Goal: Obtain resource: Download file/media

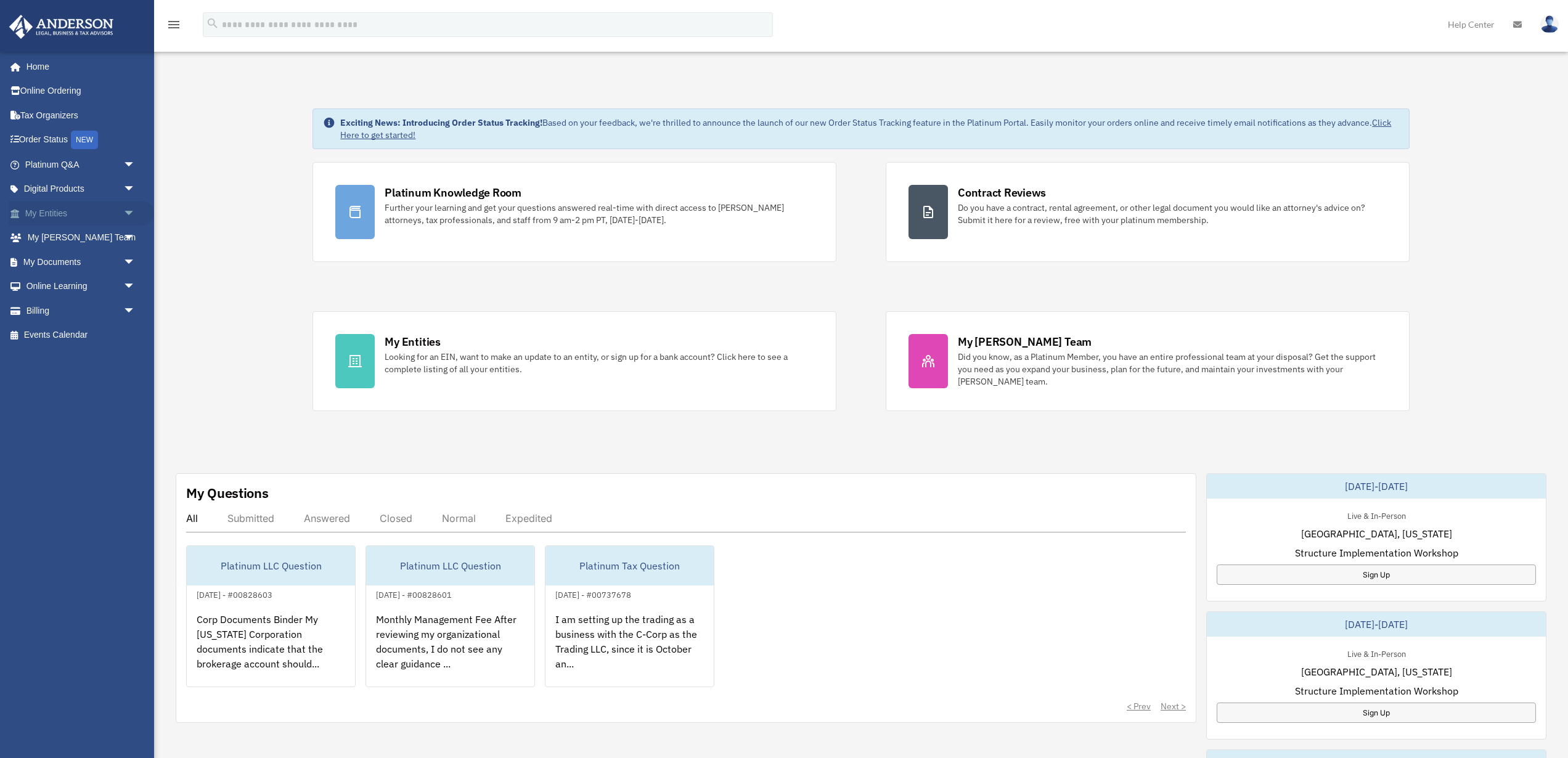
click at [71, 214] on link "My Entities arrow_drop_down" at bounding box center [82, 213] width 145 height 25
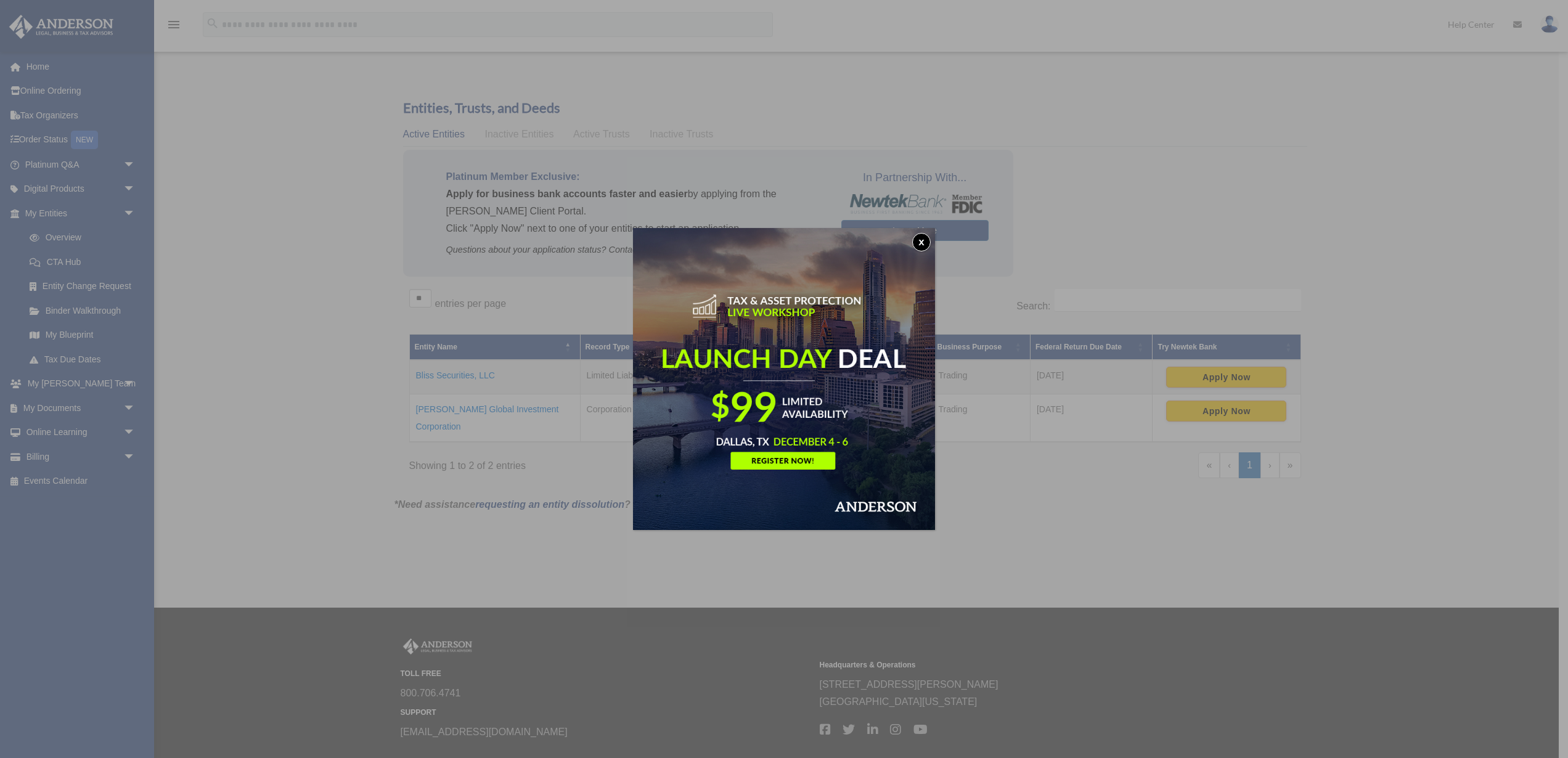
click at [920, 246] on button "x" at bounding box center [921, 241] width 18 height 18
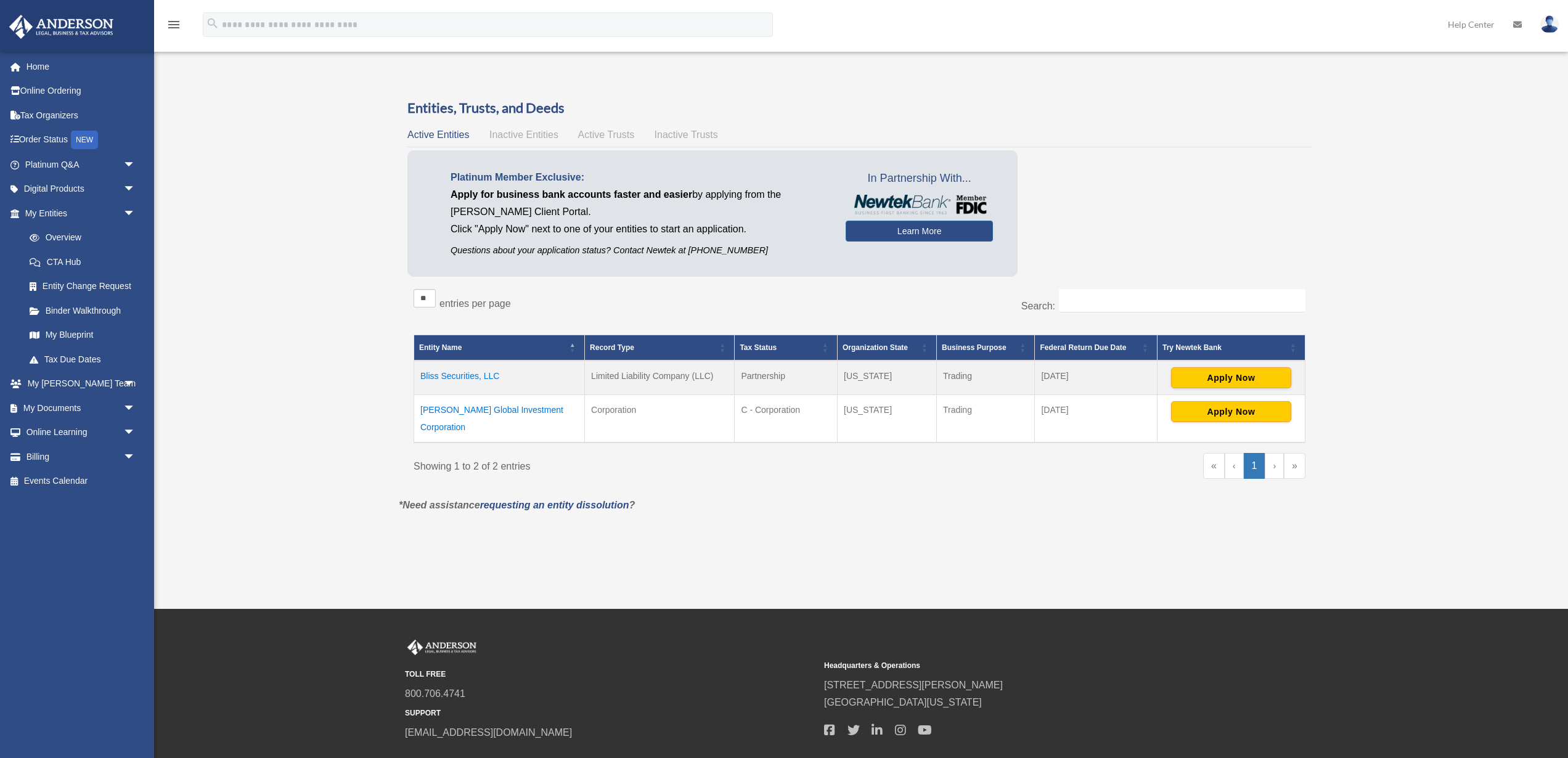
click at [521, 412] on td "Volpe Global Investment Corporation" at bounding box center [499, 419] width 171 height 48
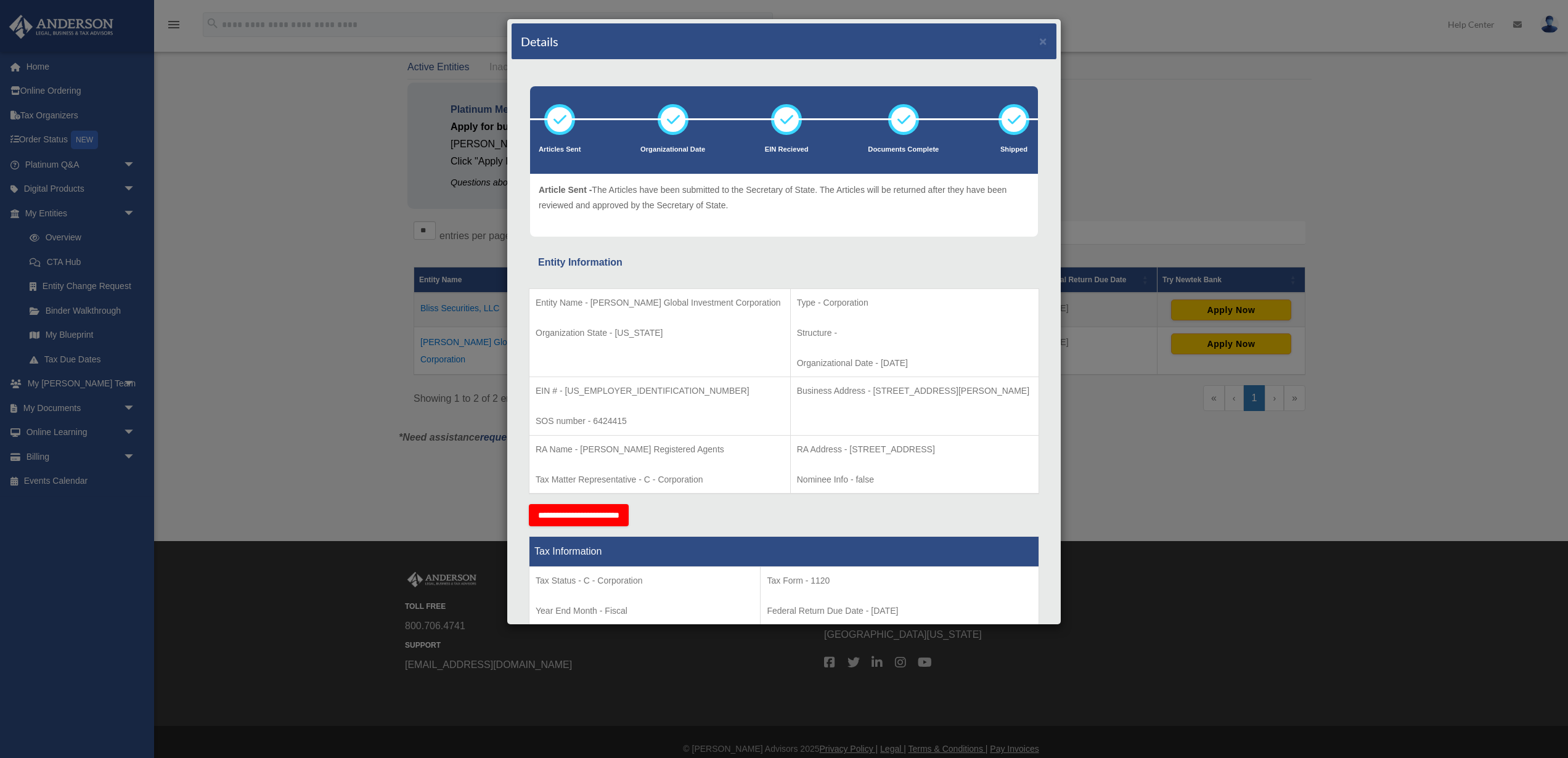
click at [248, 216] on div "Details × Articles Sent Organizational Date" at bounding box center [784, 379] width 1568 height 758
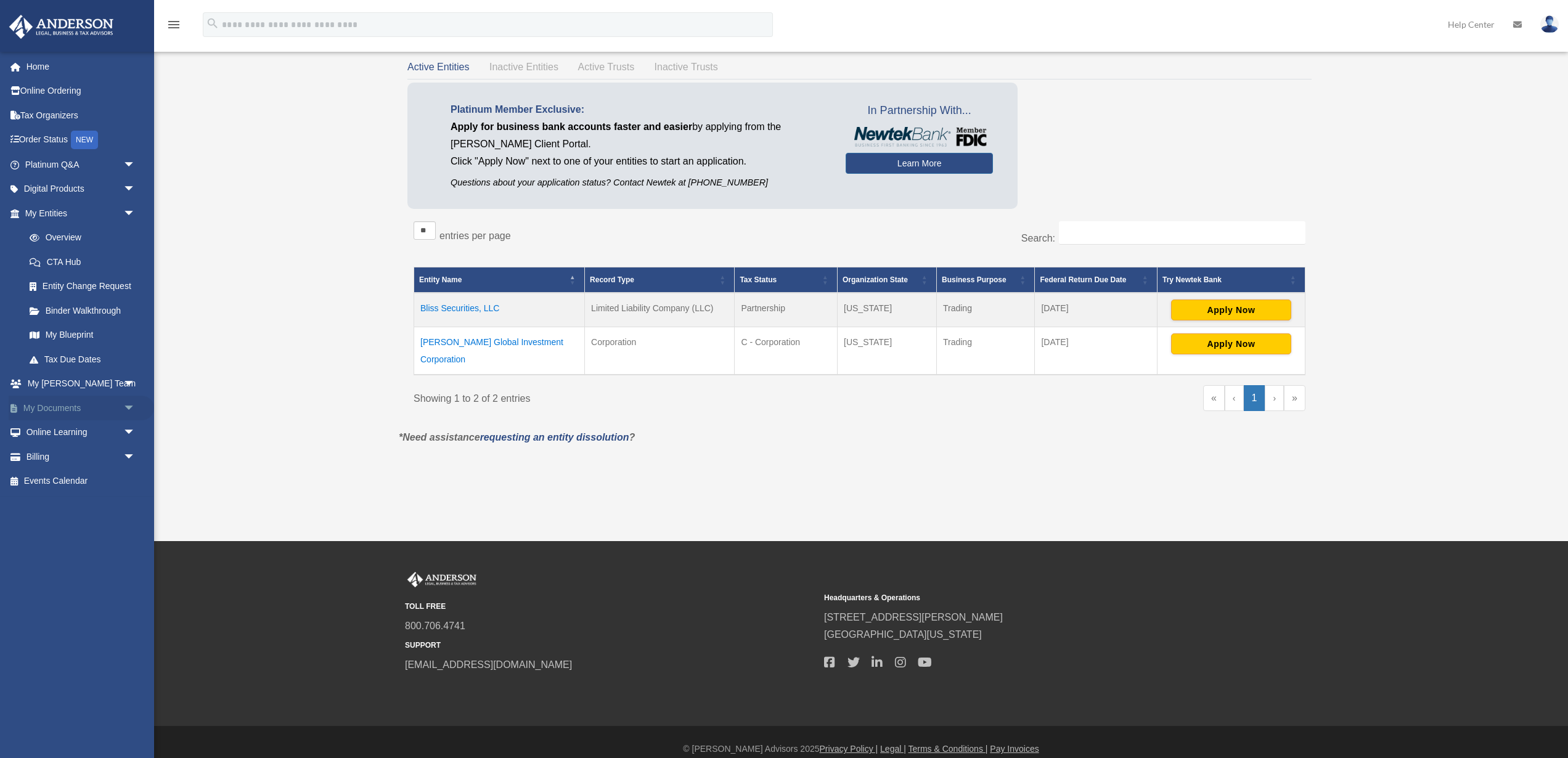
click at [77, 406] on link "My Documents arrow_drop_down" at bounding box center [82, 408] width 145 height 25
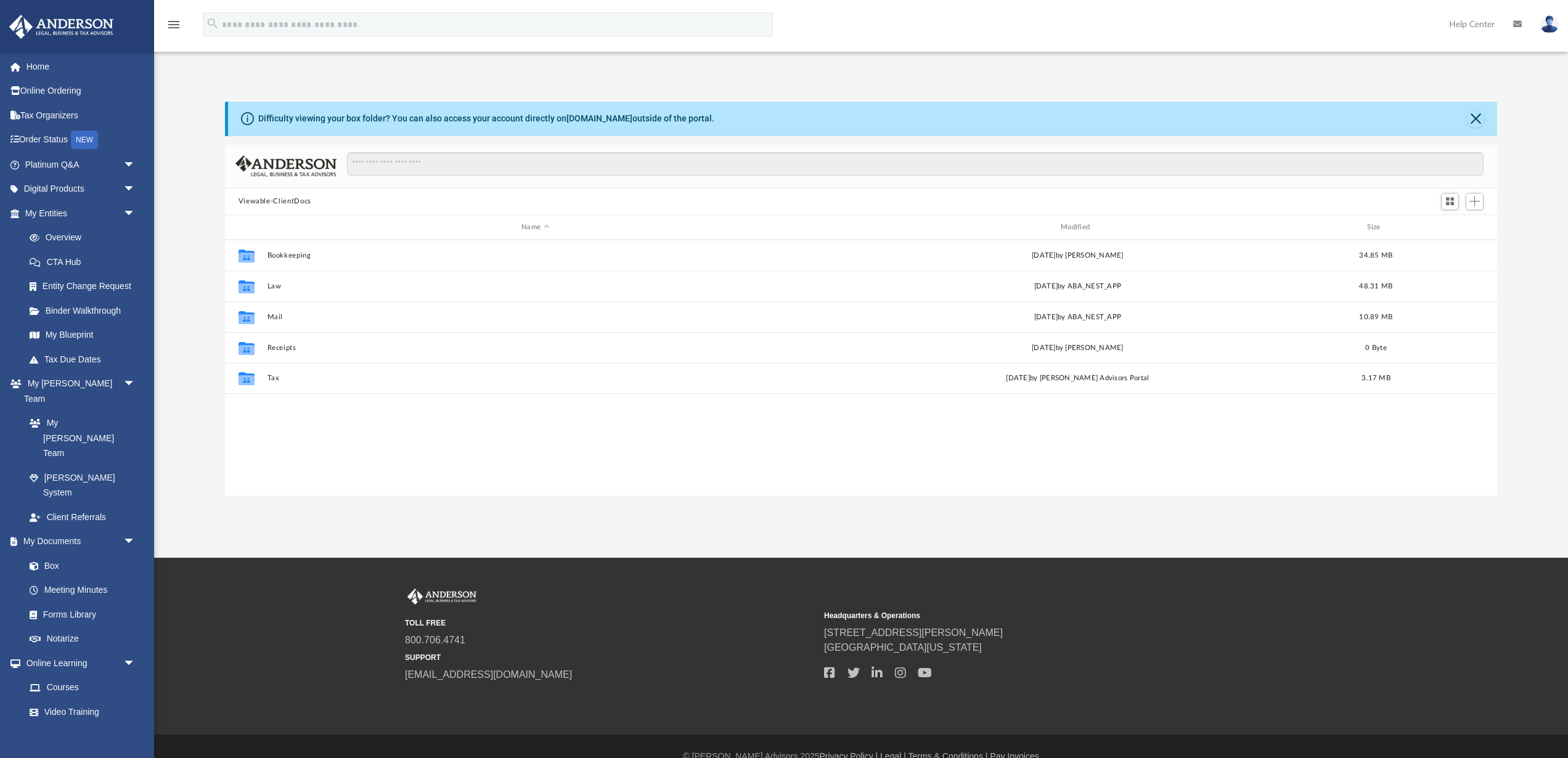
scroll to position [280, 1272]
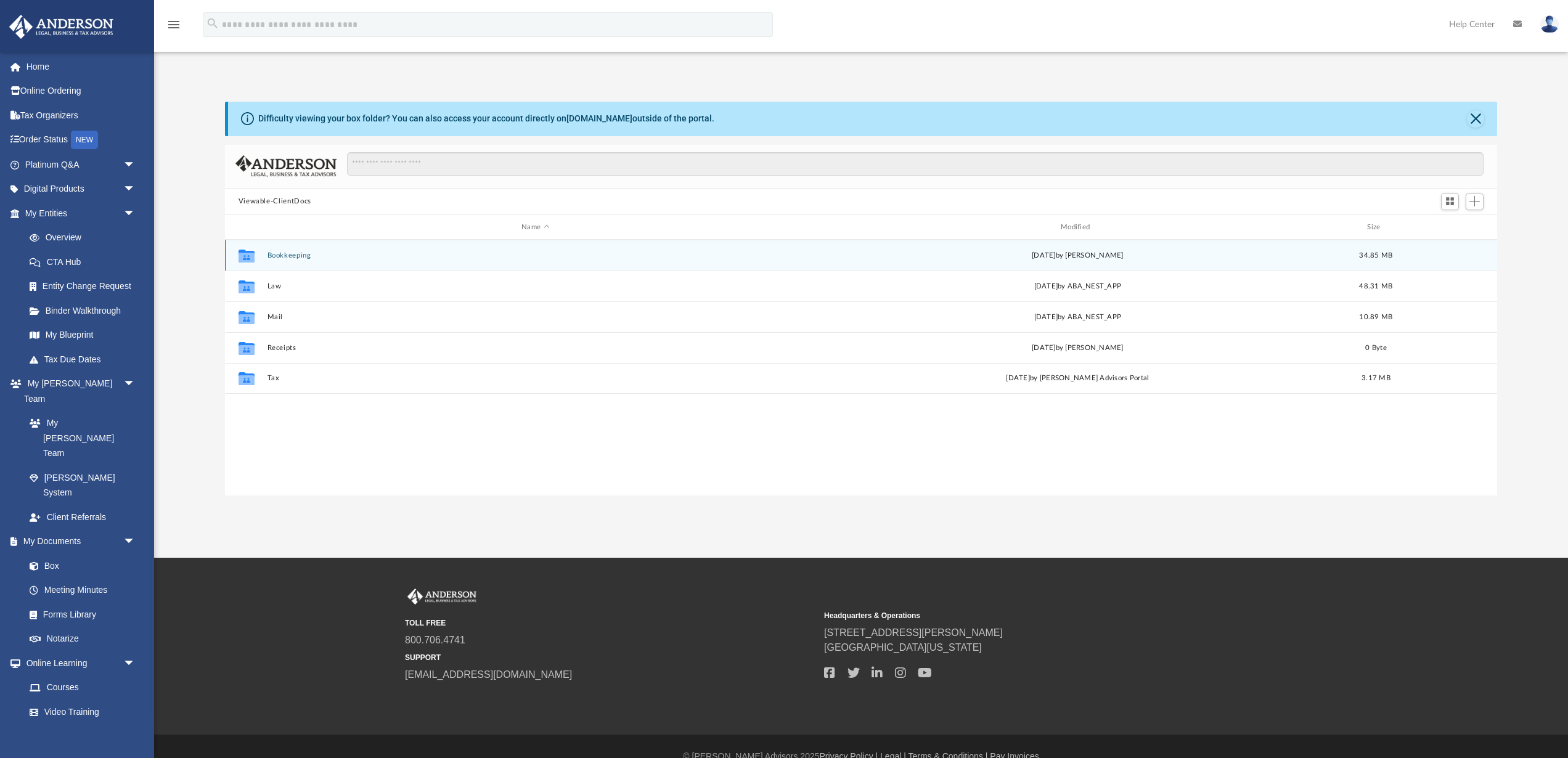
click at [285, 256] on button "Bookkeeping" at bounding box center [535, 255] width 537 height 8
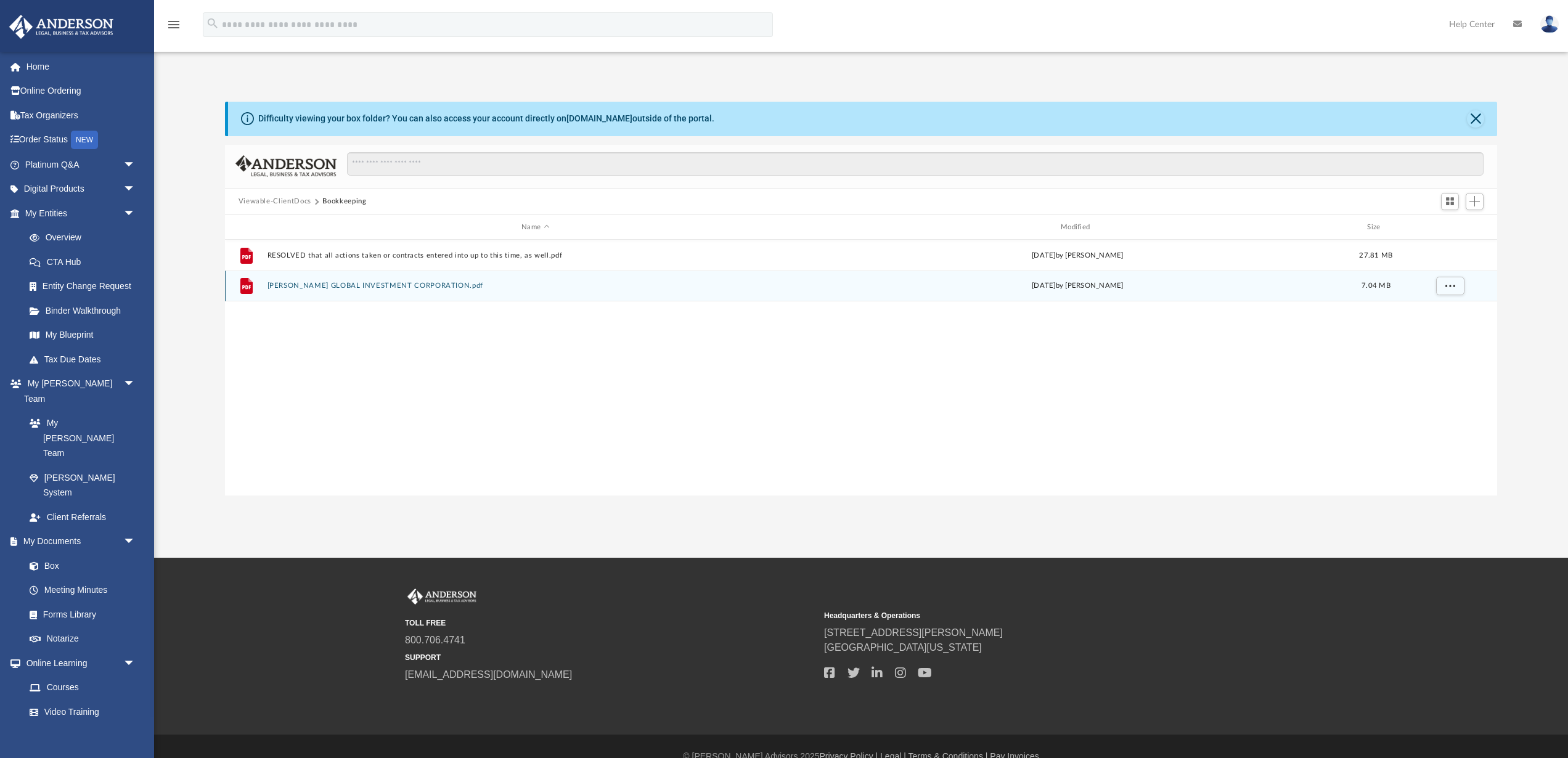
click at [367, 284] on button "VOLPE GLOBAL INVESTMENT CORPORATION.pdf" at bounding box center [535, 286] width 537 height 8
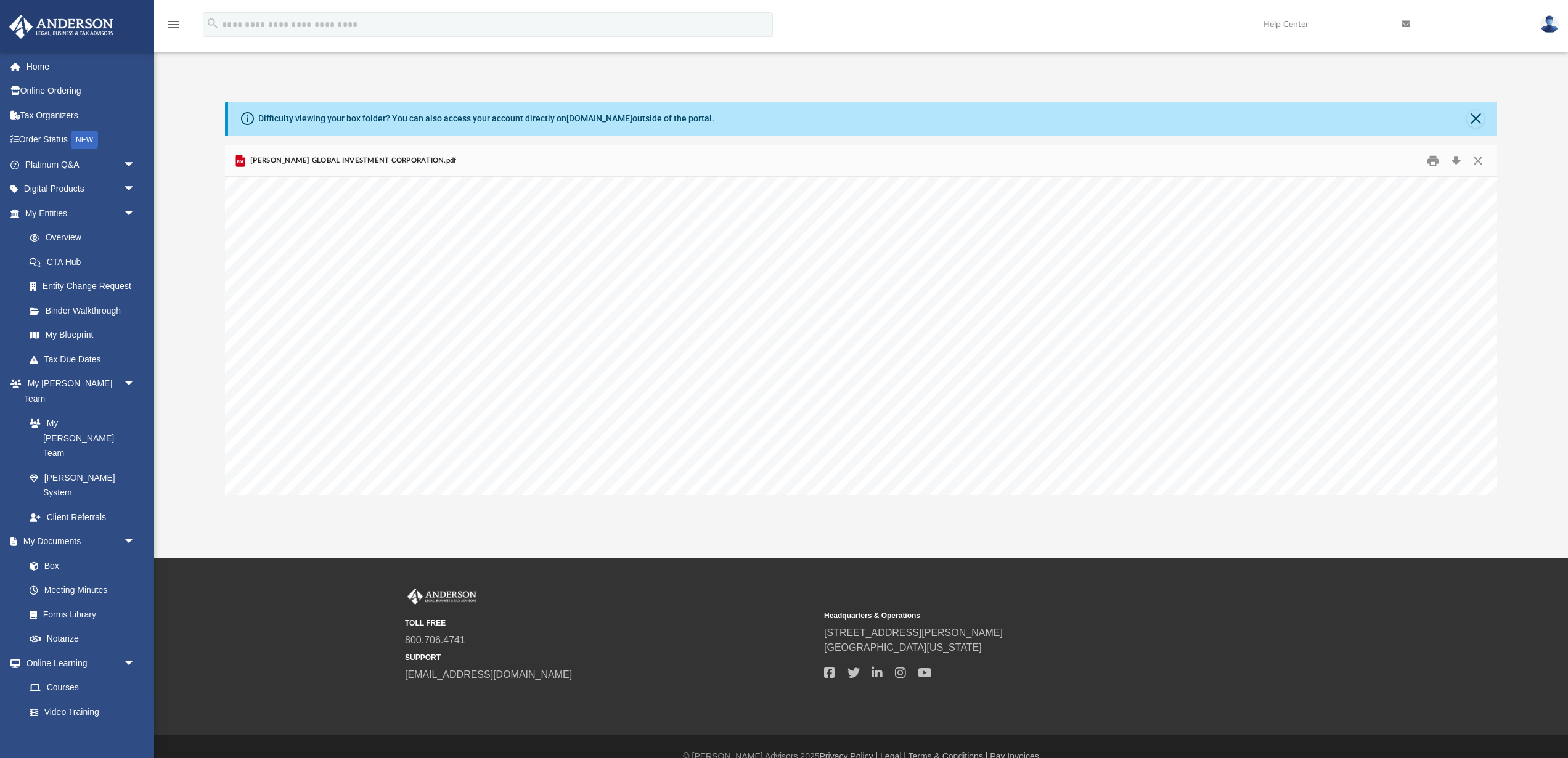
scroll to position [3146, 0]
click at [1475, 116] on button "Close" at bounding box center [1475, 118] width 17 height 17
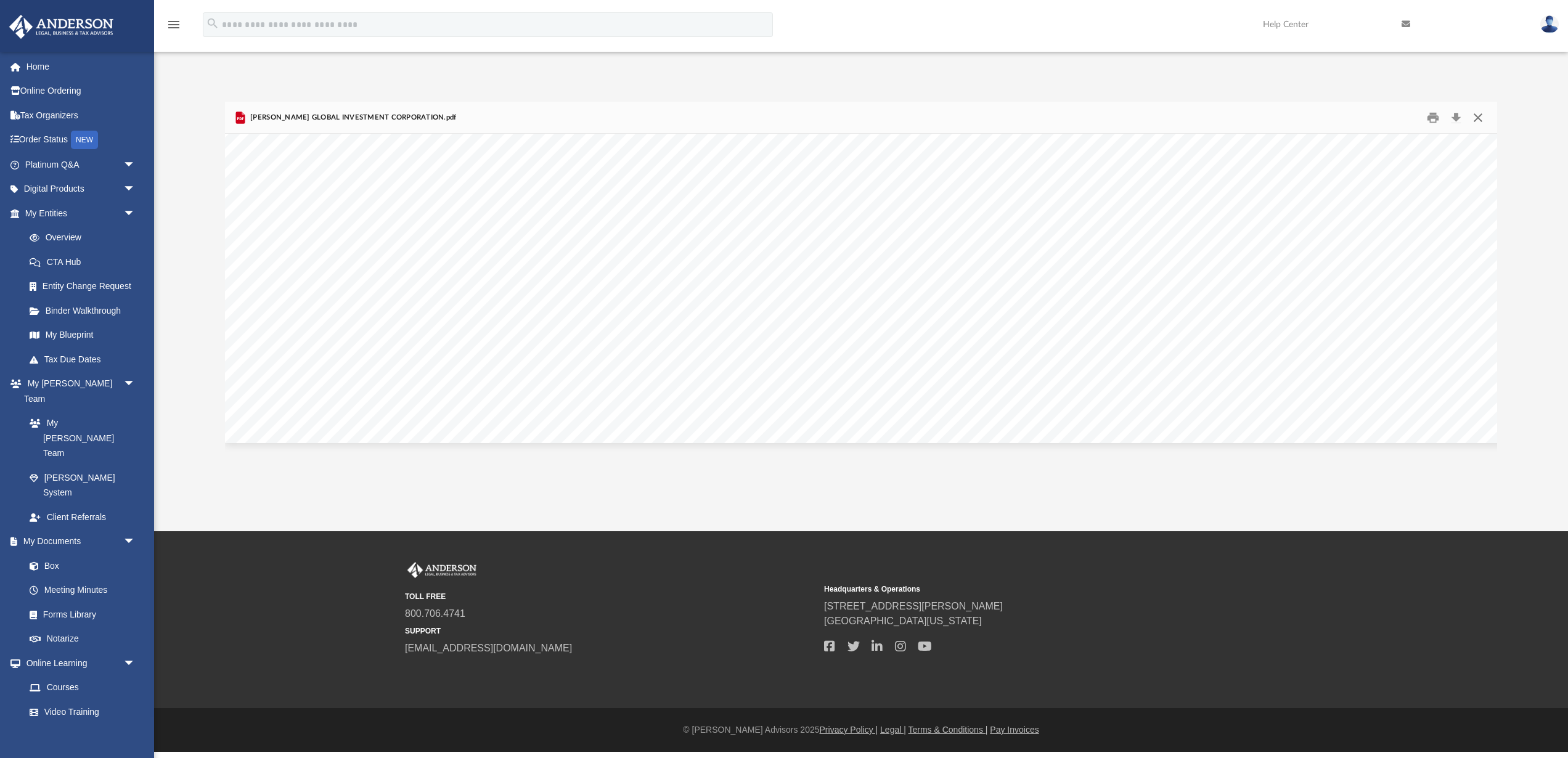
click at [1475, 116] on button "Close" at bounding box center [1478, 118] width 22 height 19
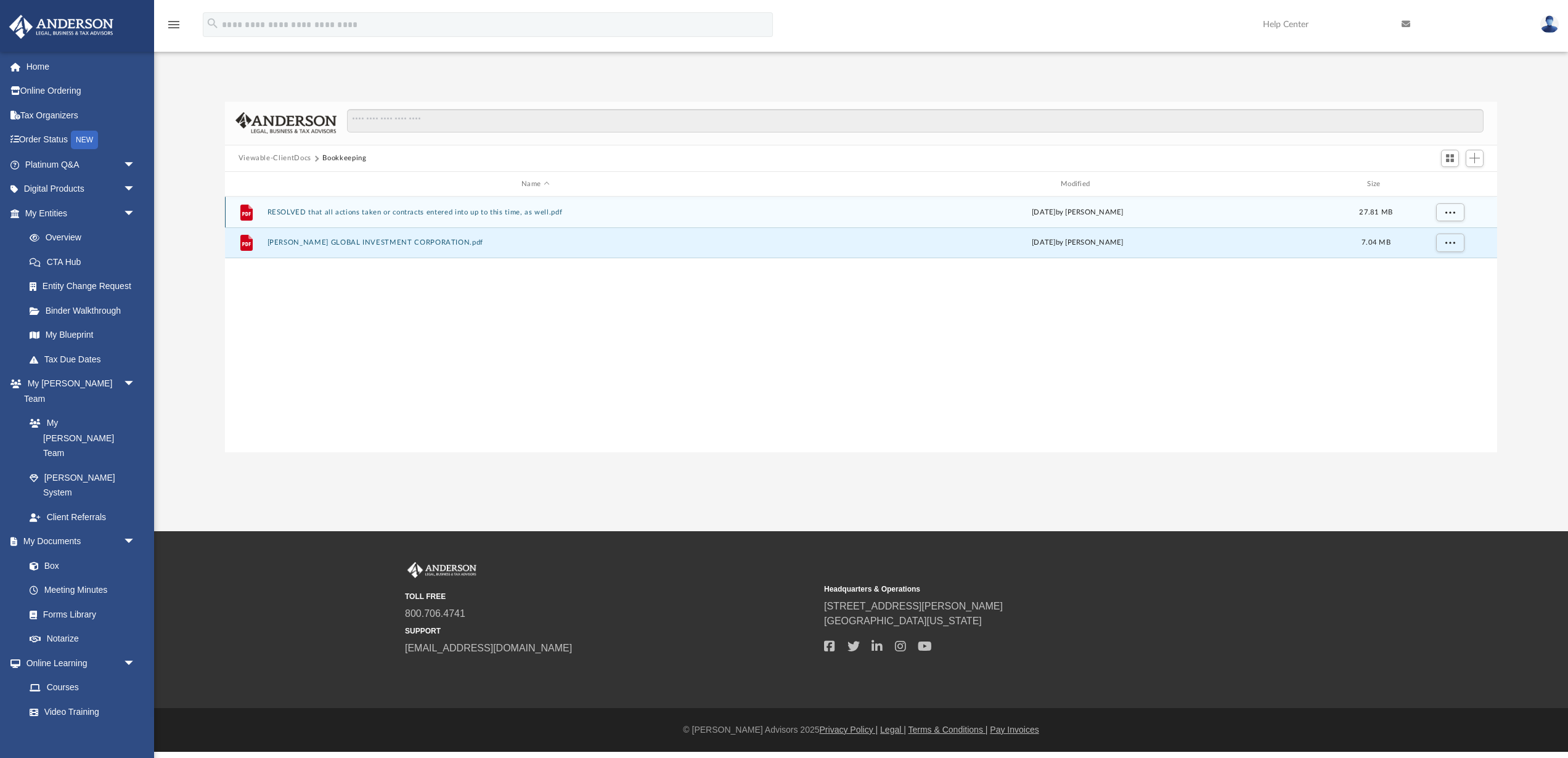
click at [343, 211] on button "RESOLVED that all actions taken or contracts entered into up to this time, as w…" at bounding box center [535, 212] width 537 height 8
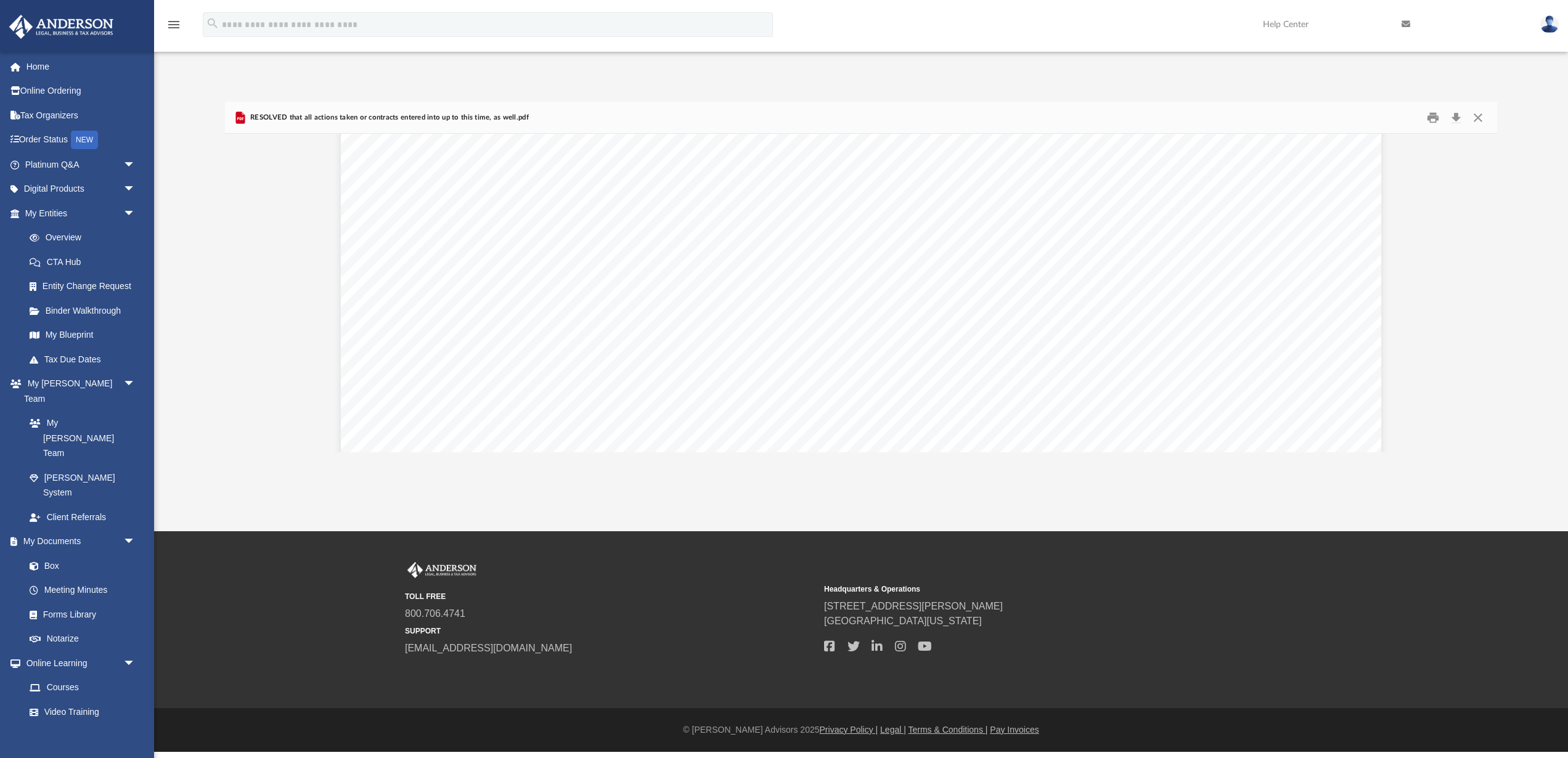
scroll to position [16685, 0]
click at [1481, 118] on button "Close" at bounding box center [1478, 118] width 22 height 19
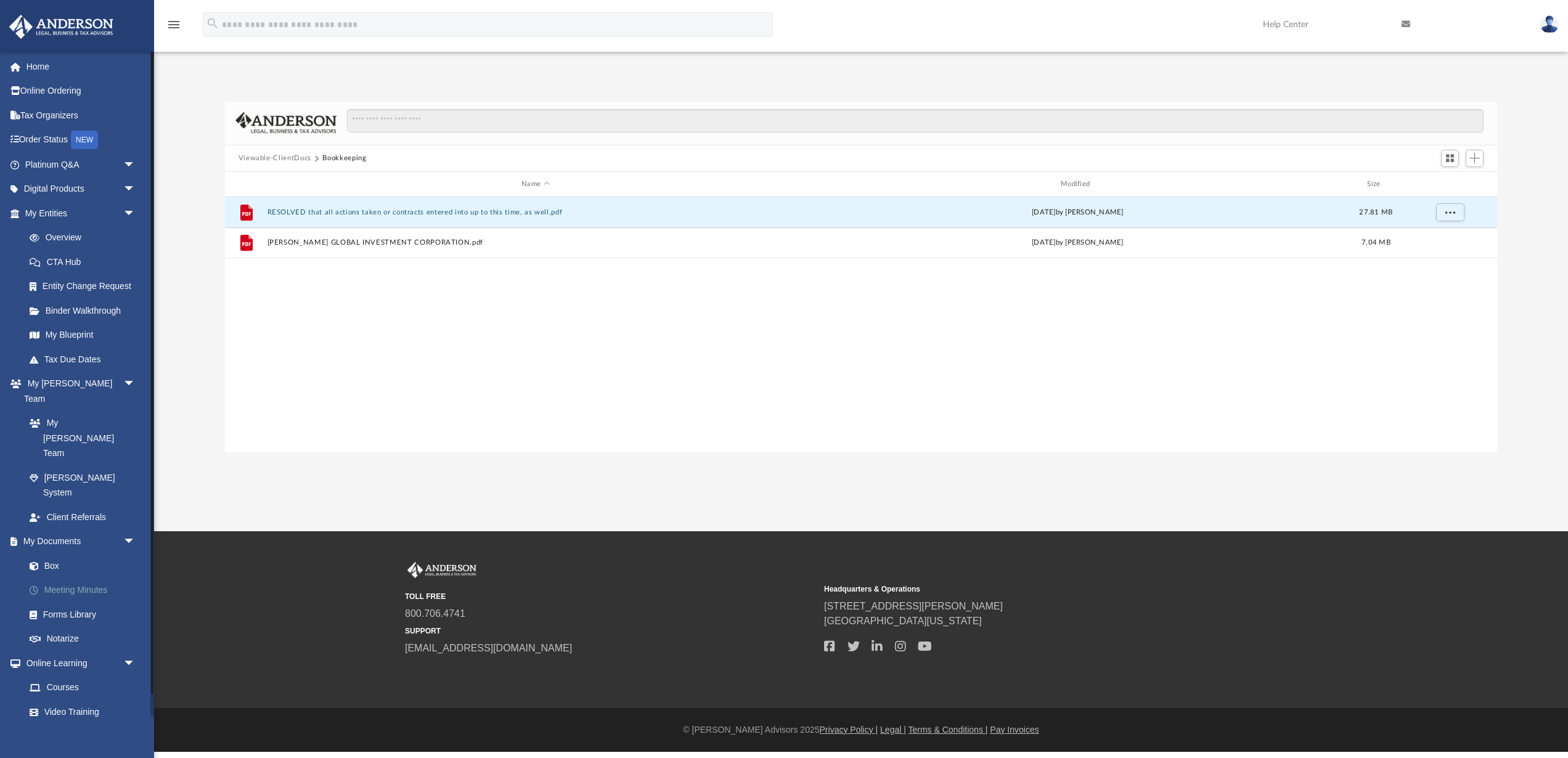
click at [56, 578] on link "Meeting Minutes" at bounding box center [85, 590] width 137 height 25
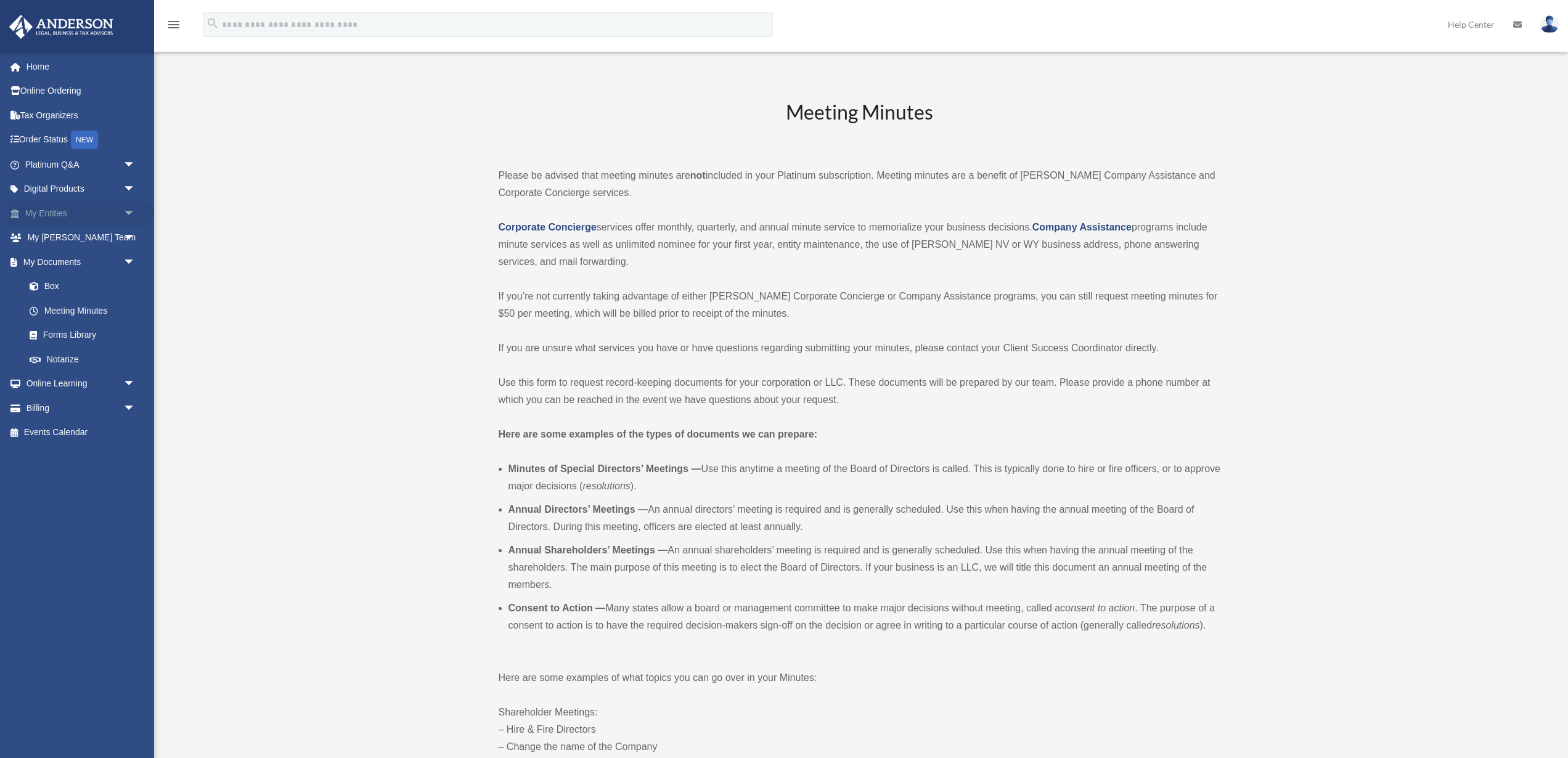
click at [78, 208] on link "My Entities arrow_drop_down" at bounding box center [82, 213] width 145 height 25
click at [123, 208] on span "arrow_drop_down" at bounding box center [135, 214] width 25 height 25
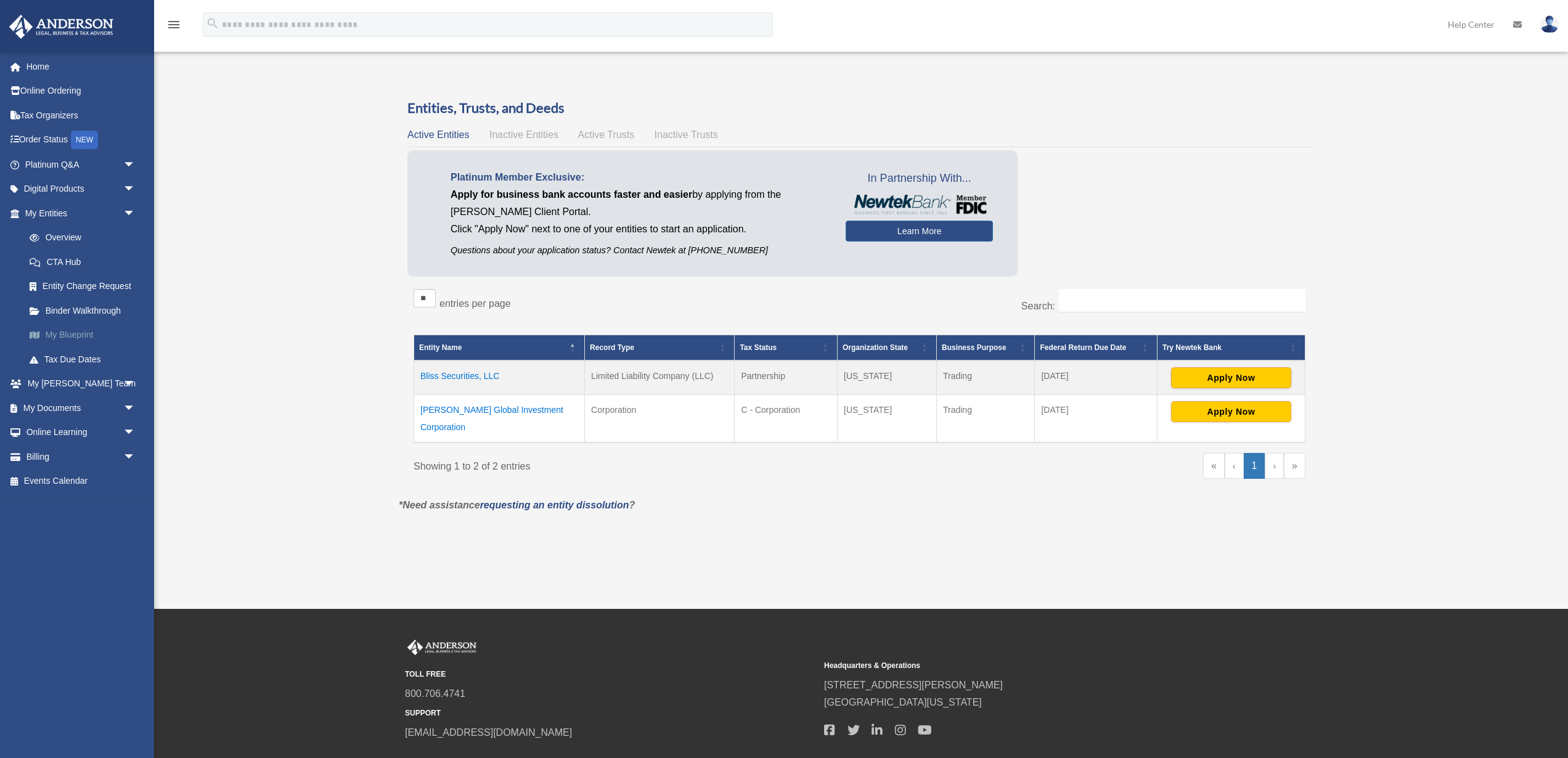
click at [89, 330] on link "My Blueprint" at bounding box center [85, 335] width 137 height 25
click at [61, 306] on link "Binder Walkthrough" at bounding box center [85, 310] width 137 height 25
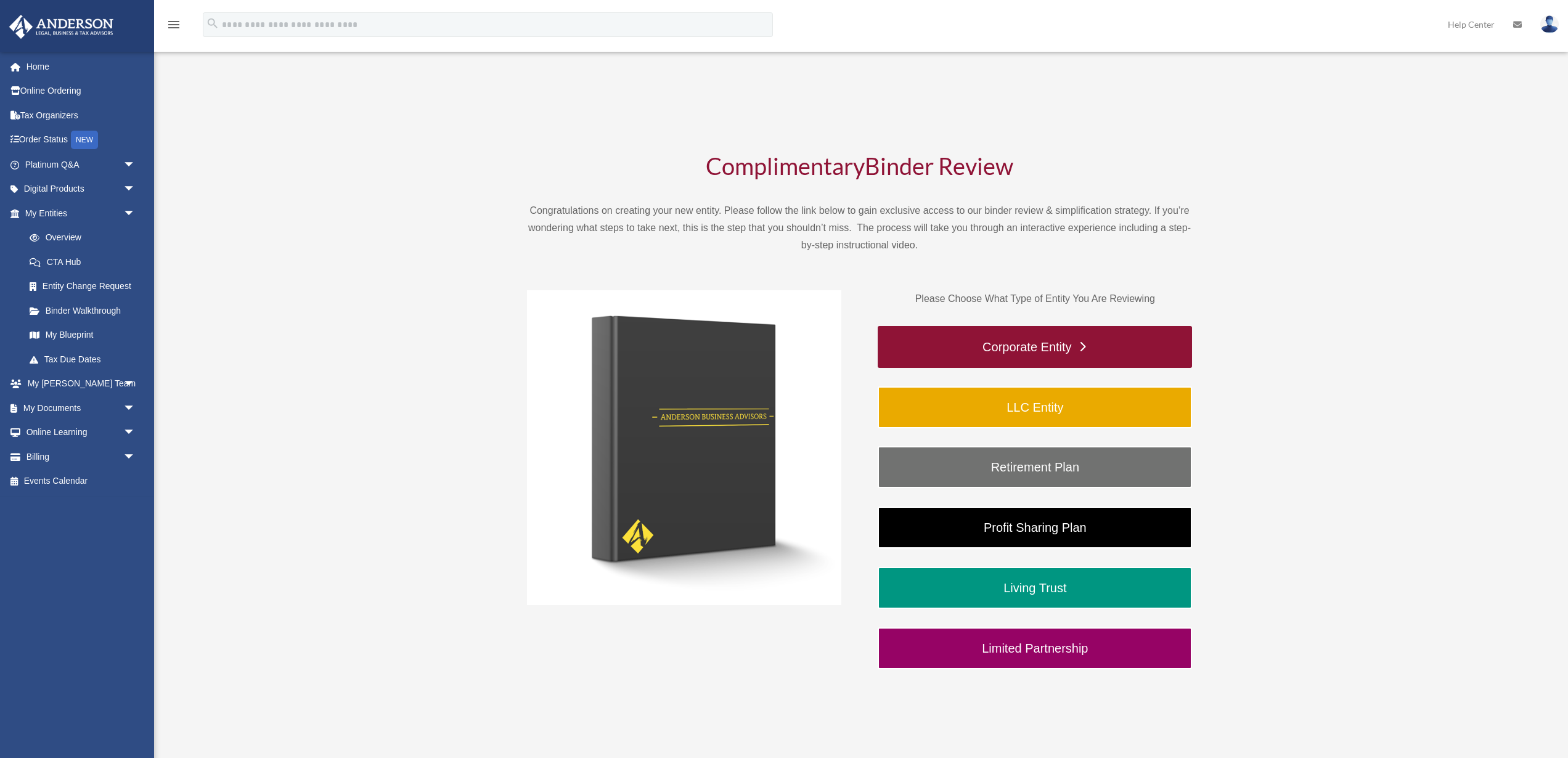
click at [1113, 348] on link "Corporate Entity" at bounding box center [1034, 347] width 314 height 42
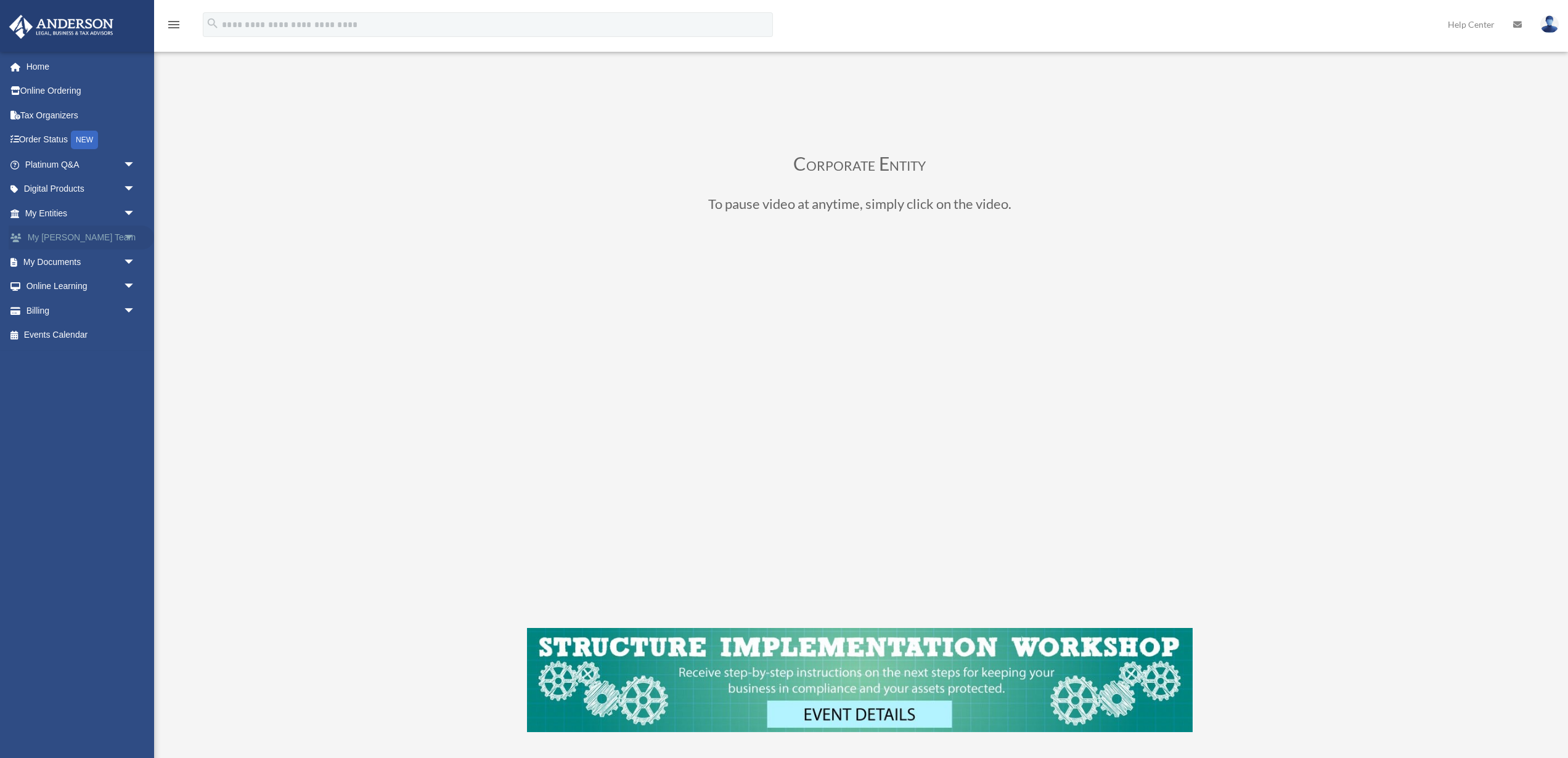
click at [86, 234] on link "My Anderson Team arrow_drop_down" at bounding box center [82, 238] width 145 height 25
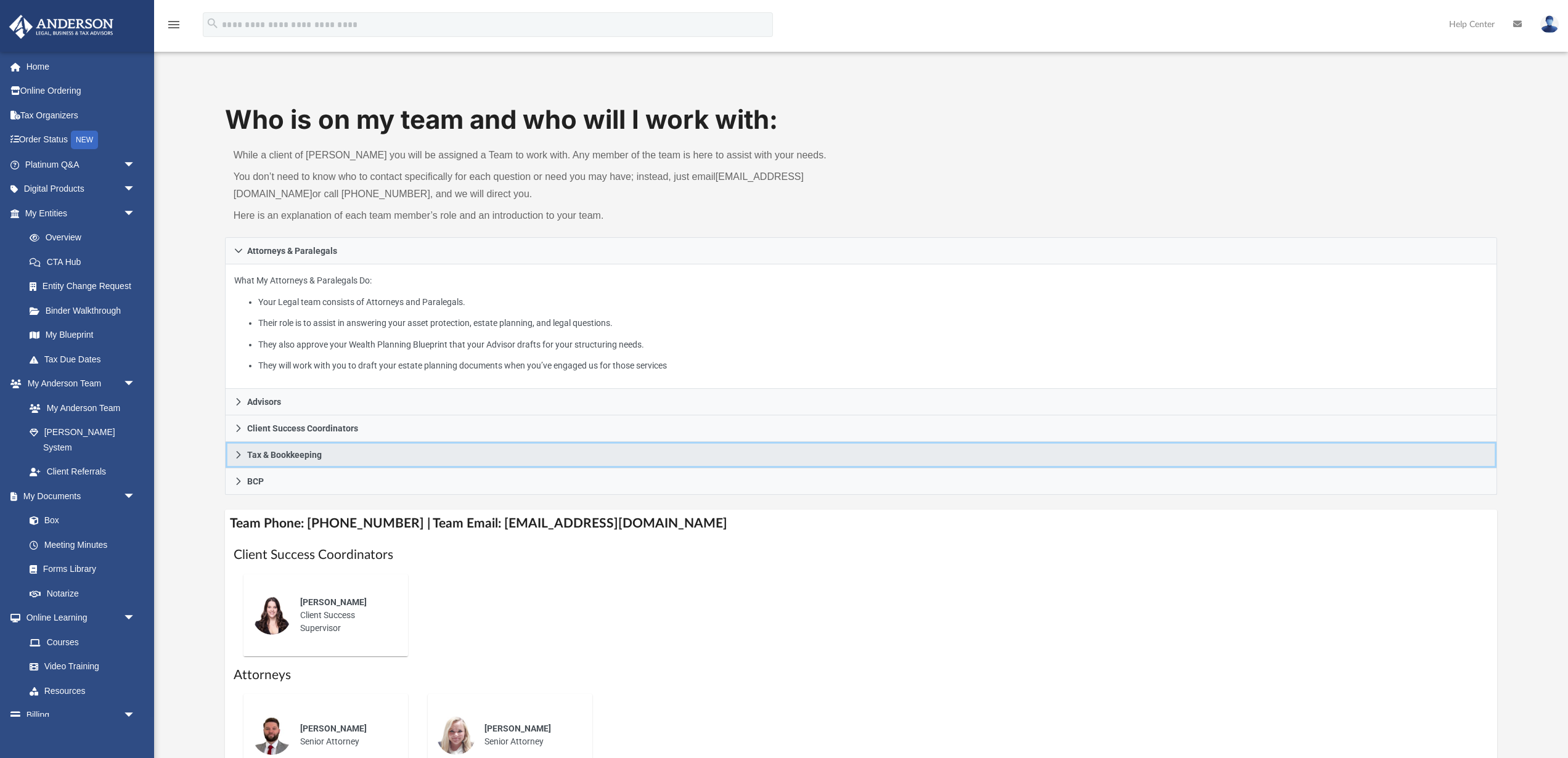
click at [234, 452] on icon at bounding box center [238, 455] width 9 height 9
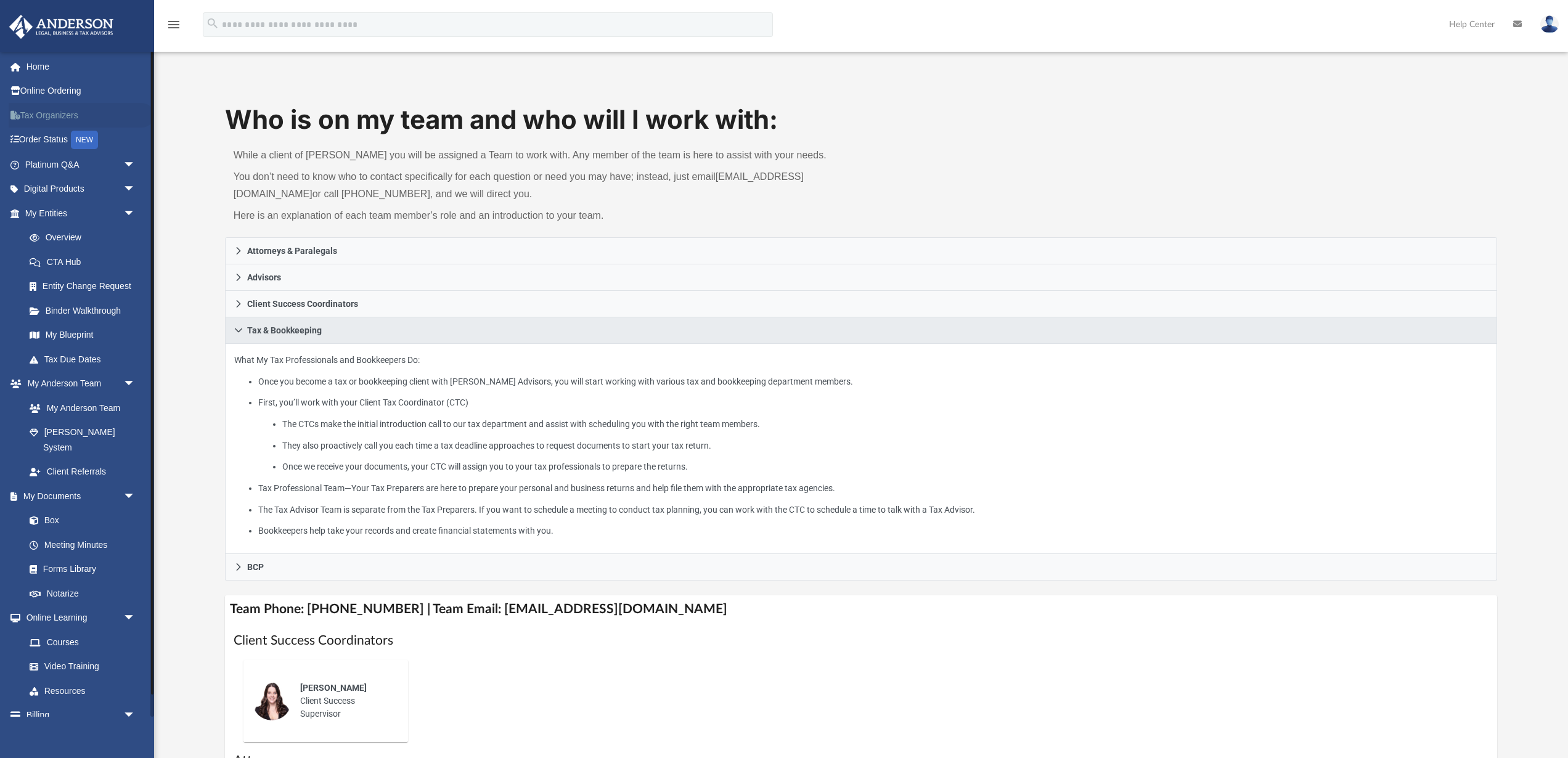
click at [52, 121] on link "Tax Organizers" at bounding box center [82, 115] width 145 height 25
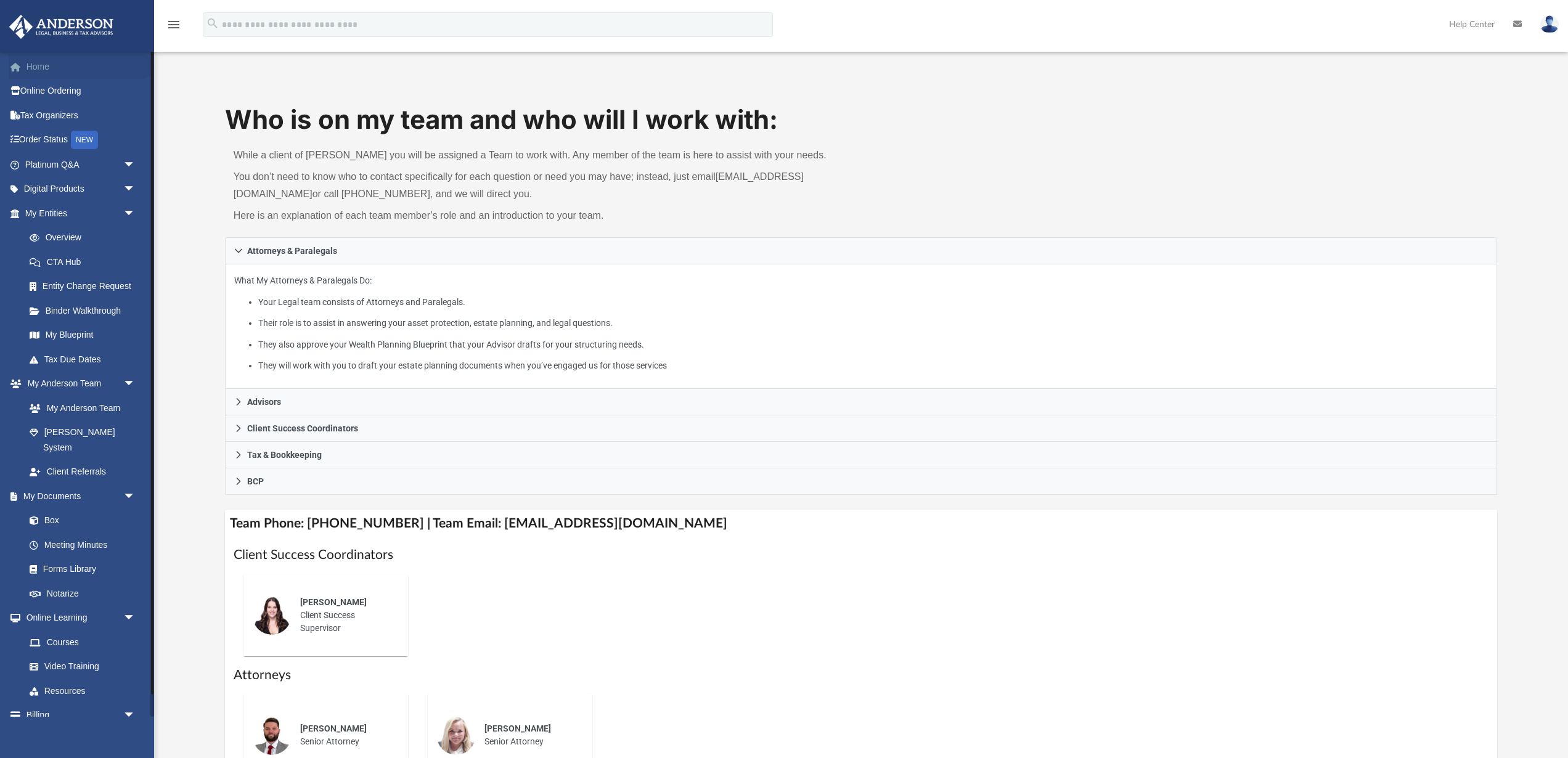
click at [59, 68] on link "Home" at bounding box center [82, 66] width 145 height 25
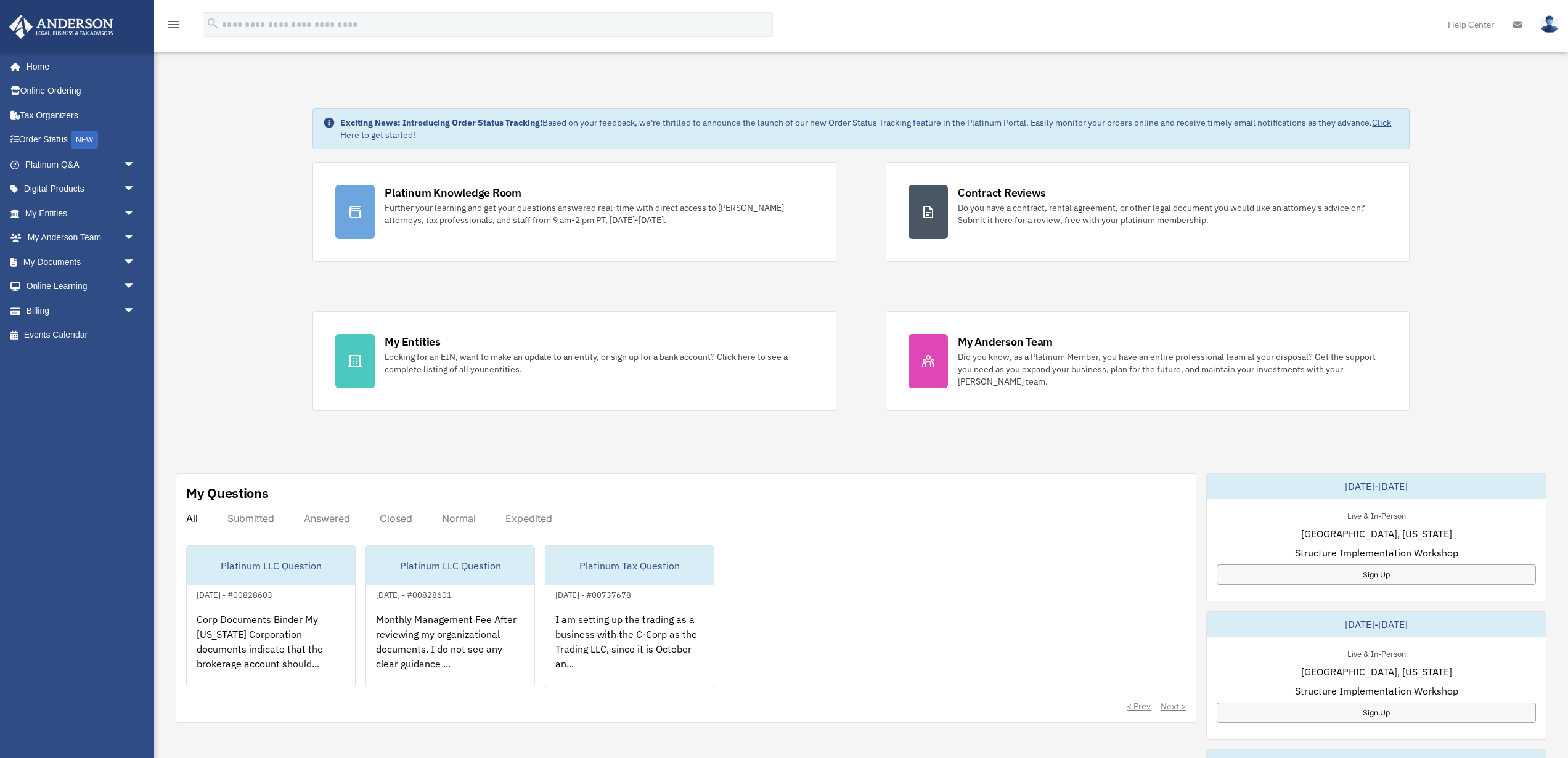
click at [844, 325] on div "Platinum Knowledge Room Further your learning and get your questions answered r…" at bounding box center [861, 286] width 1096 height 249
click at [73, 266] on link "My Documents arrow_drop_down" at bounding box center [82, 262] width 145 height 25
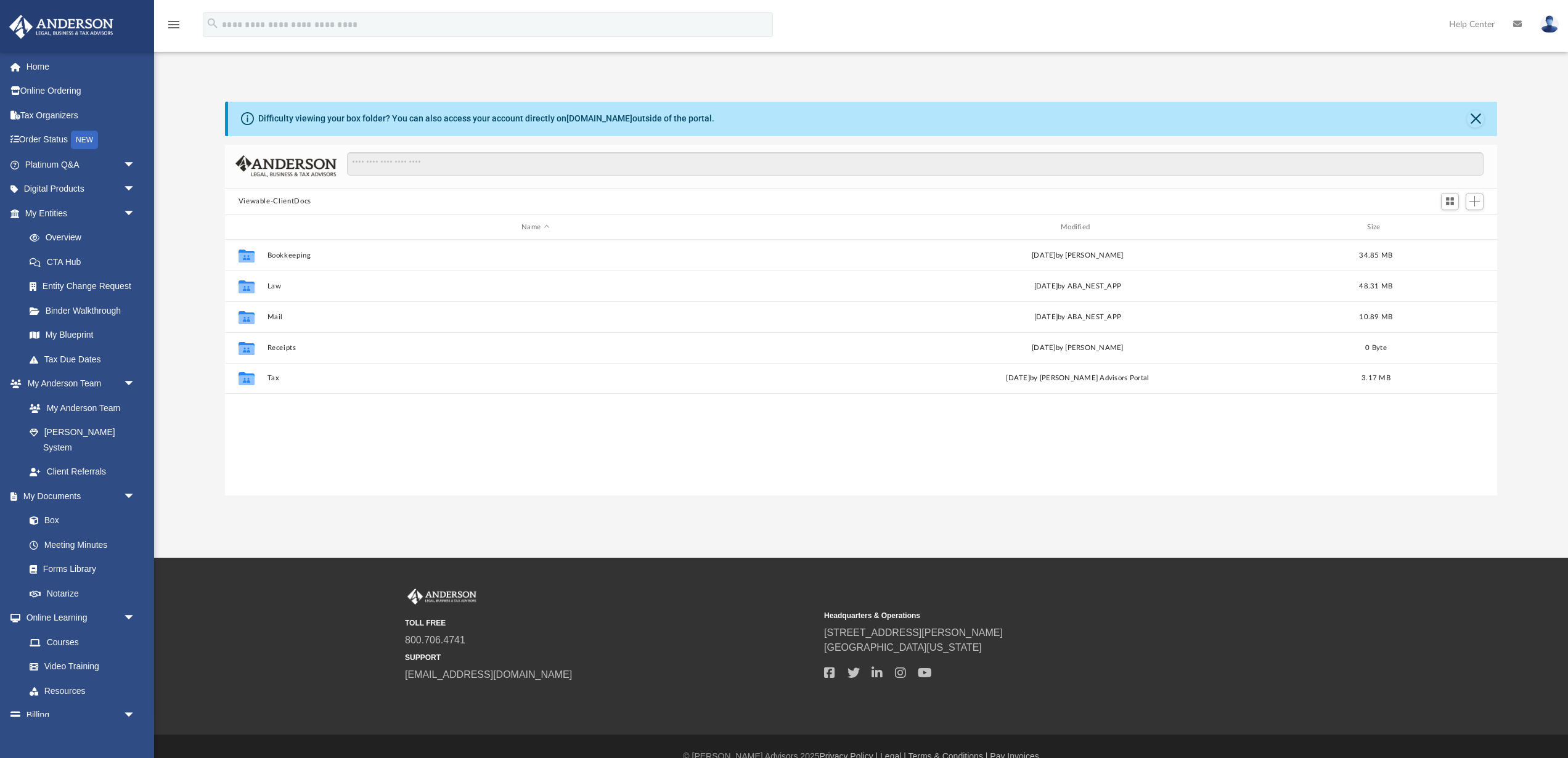
scroll to position [280, 1272]
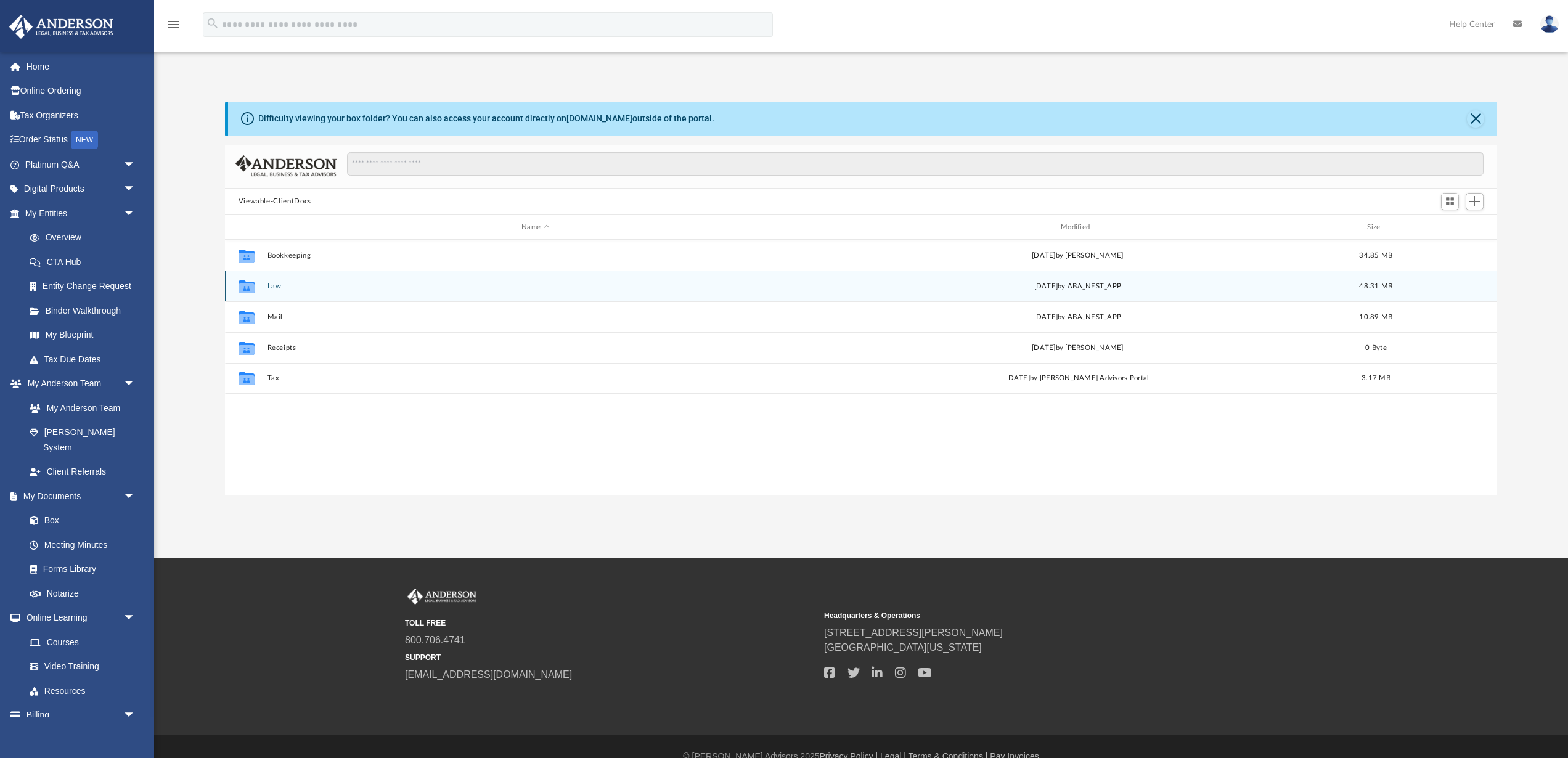
click at [278, 285] on button "Law" at bounding box center [535, 286] width 537 height 8
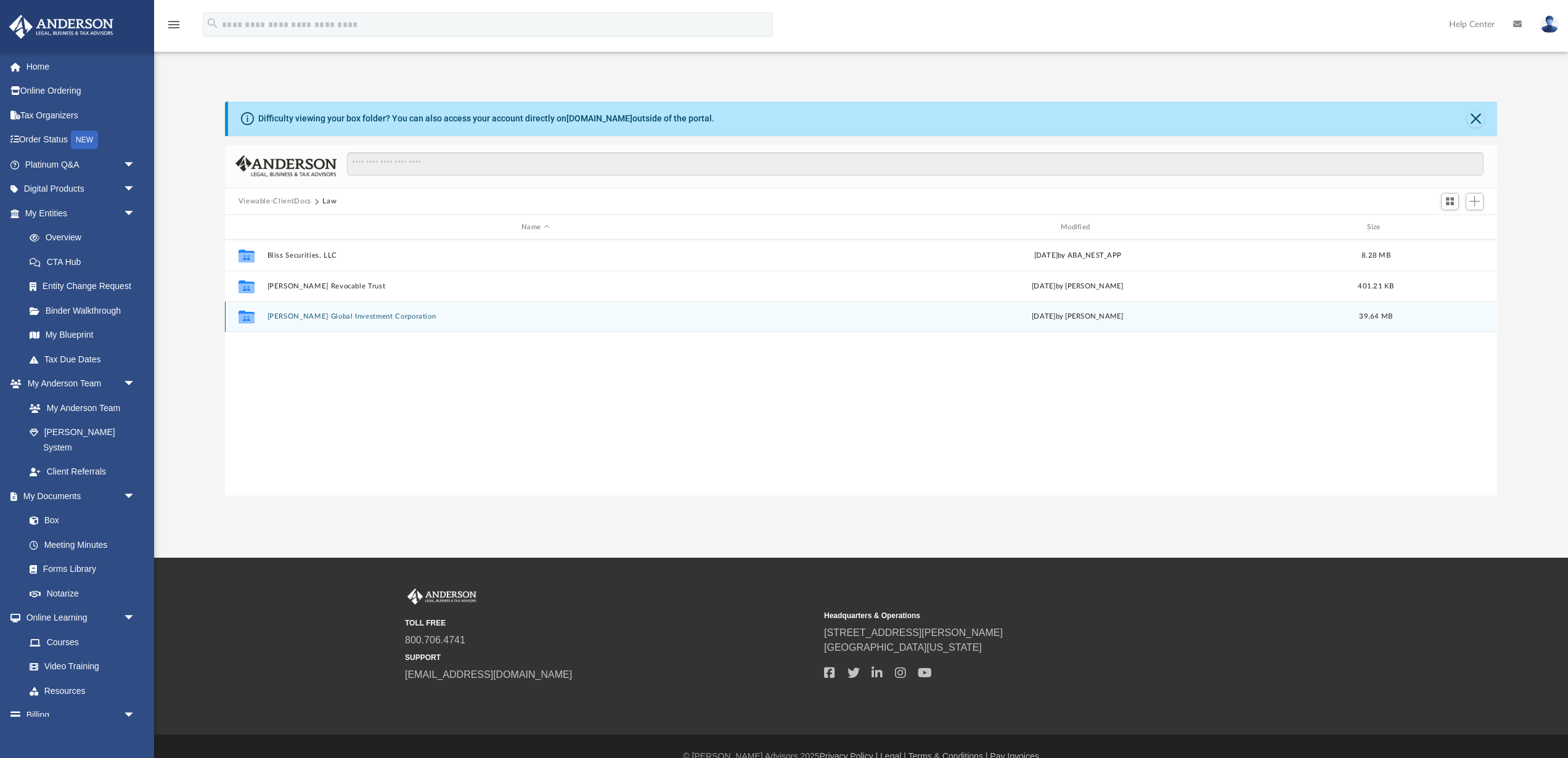
click at [314, 327] on div "Collaborated Folder [PERSON_NAME] Global Investment Corporation [DATE] by [PERS…" at bounding box center [861, 317] width 1273 height 31
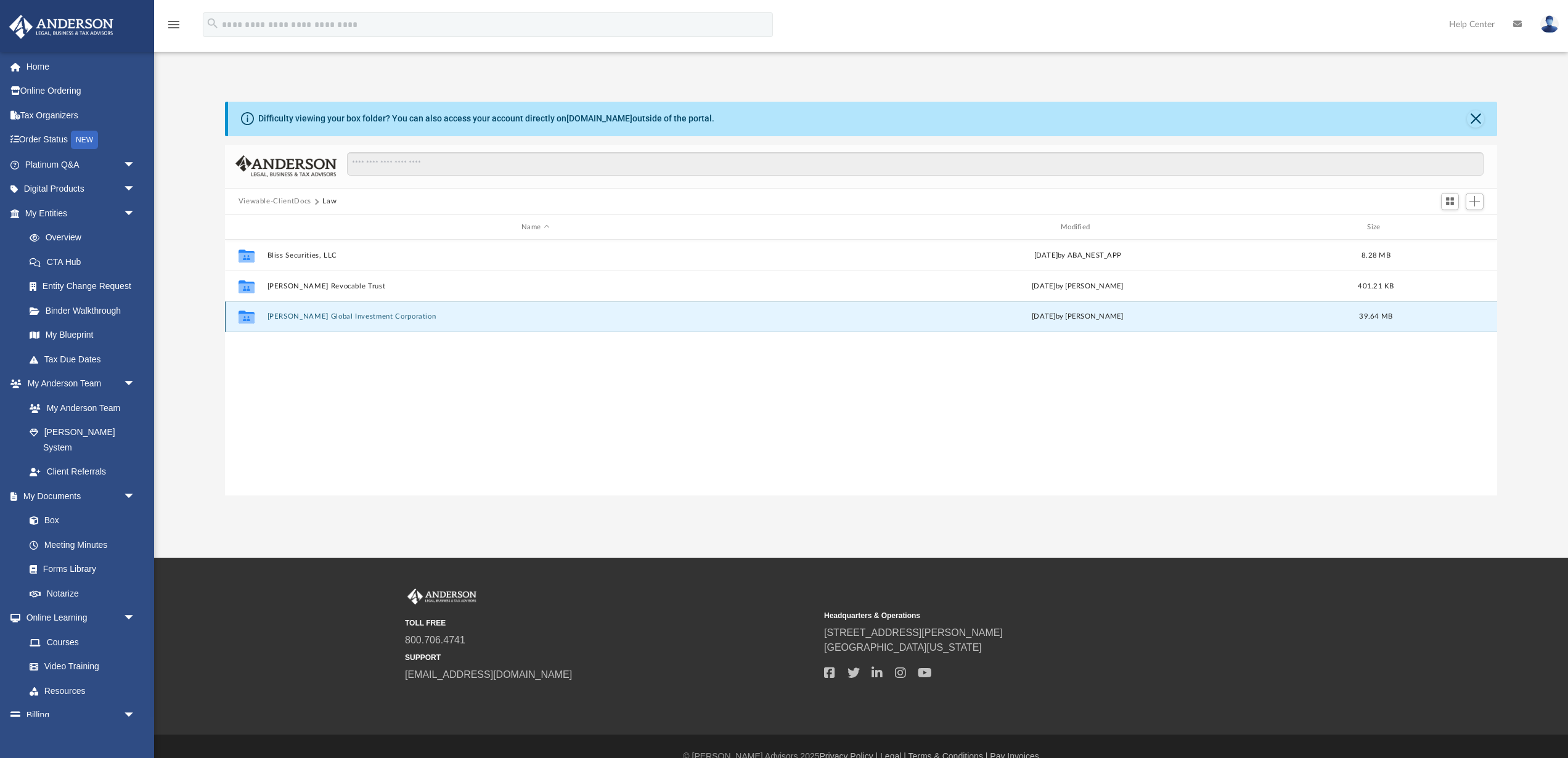
click at [314, 315] on button "Volpe Global Investment Corporation" at bounding box center [535, 317] width 537 height 8
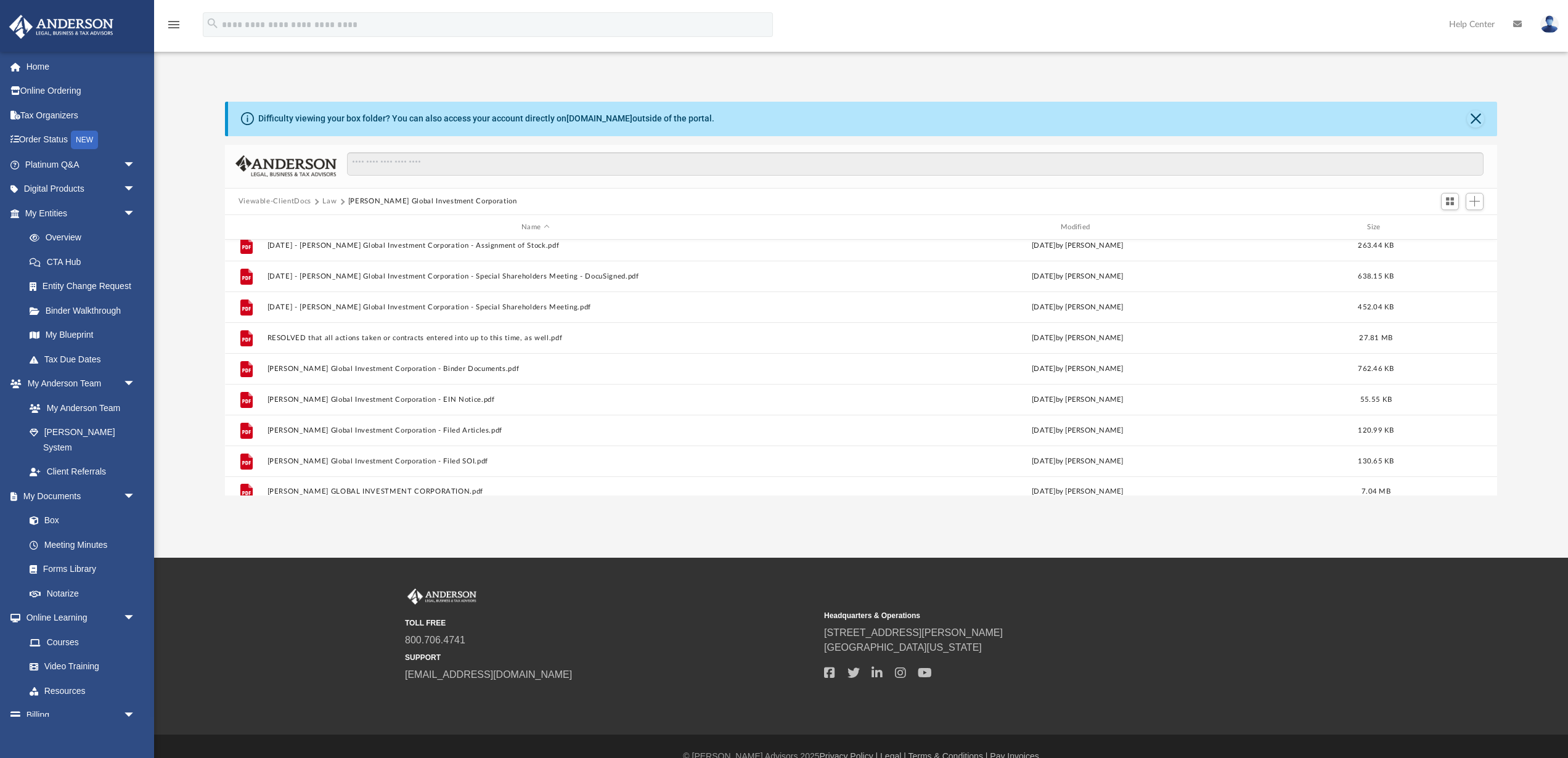
scroll to position [207, 0]
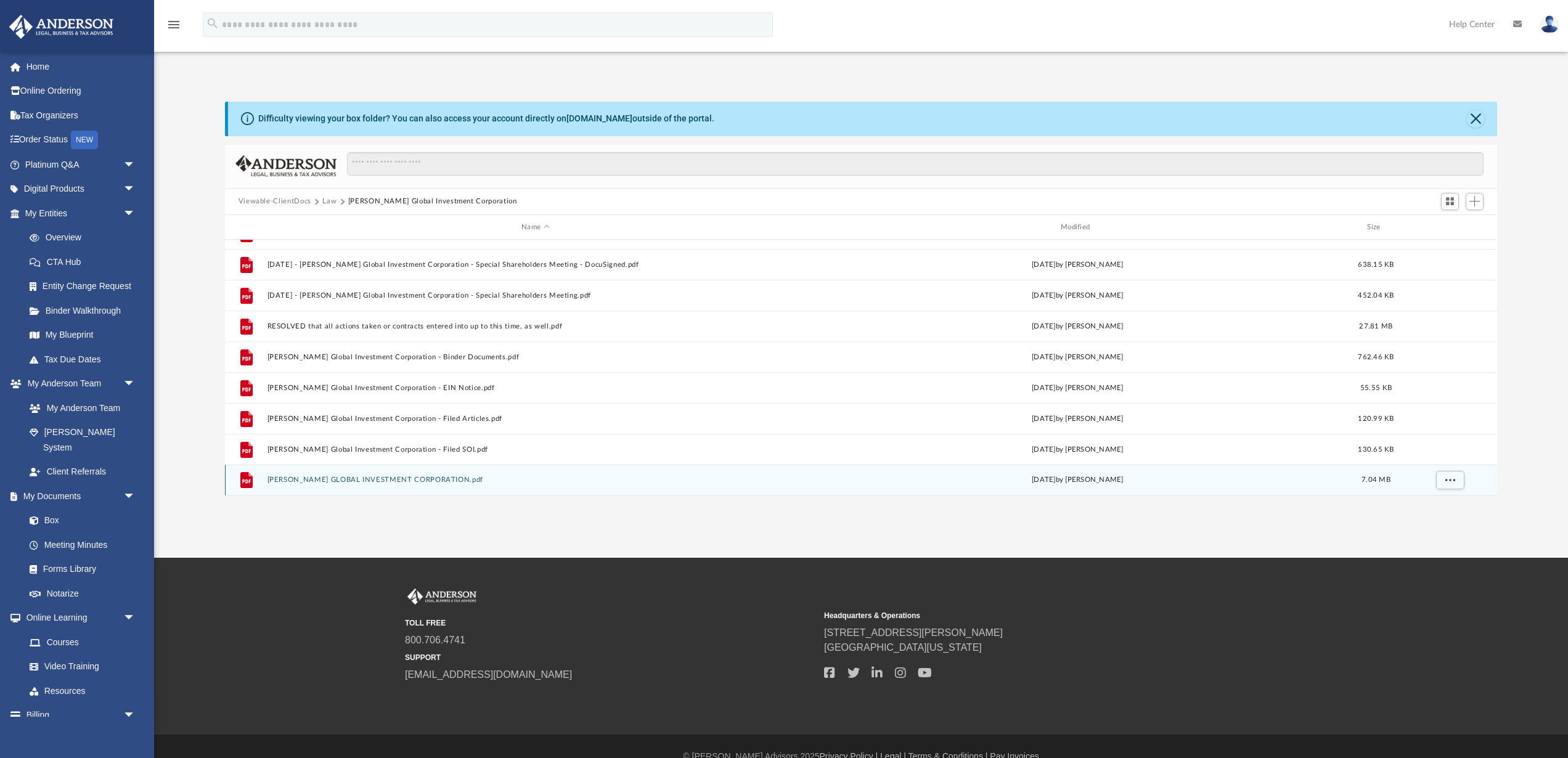
click at [320, 480] on button "VOLPE GLOBAL INVESTMENT CORPORATION.pdf" at bounding box center [535, 480] width 537 height 8
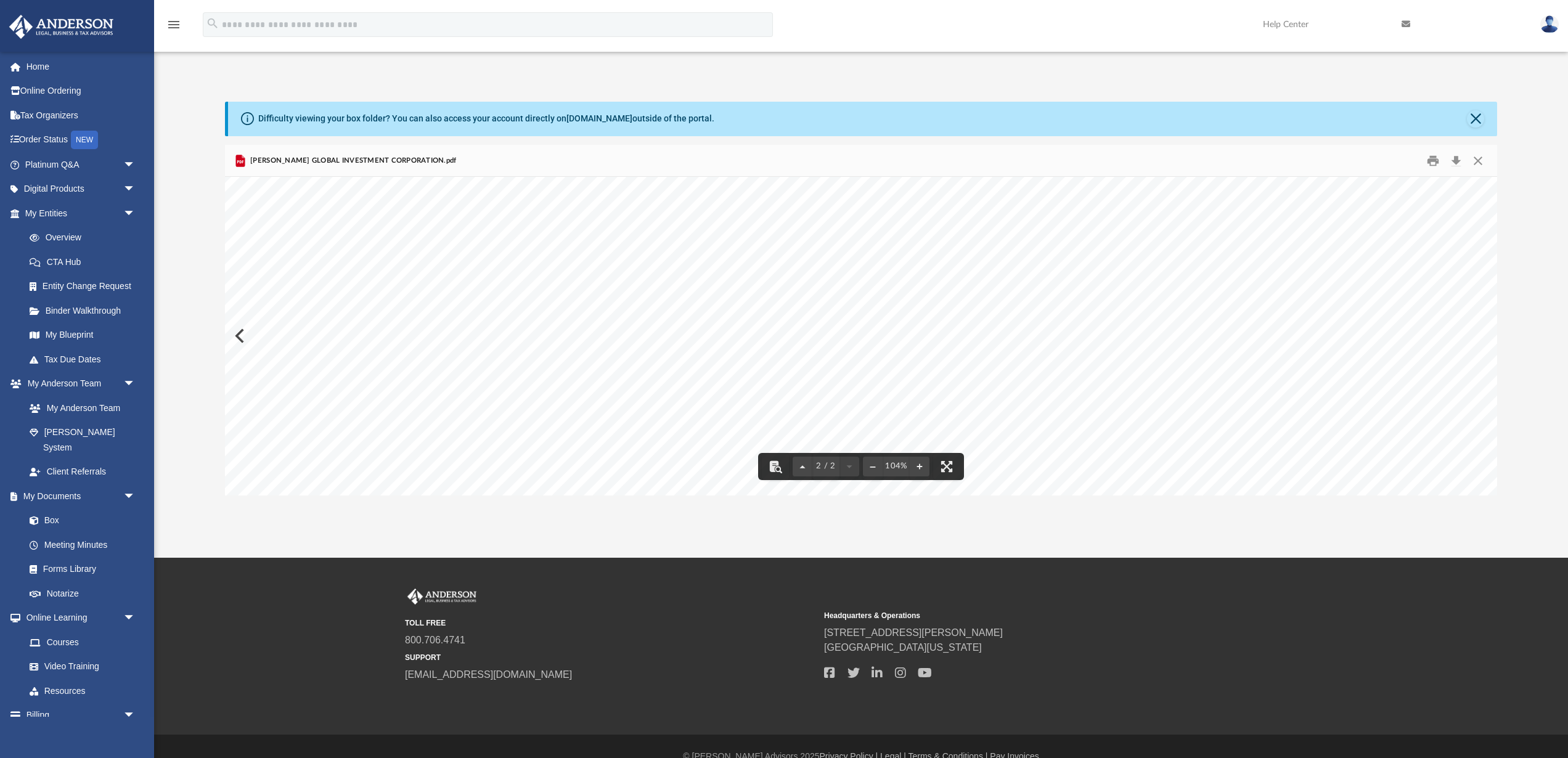
scroll to position [2912, 0]
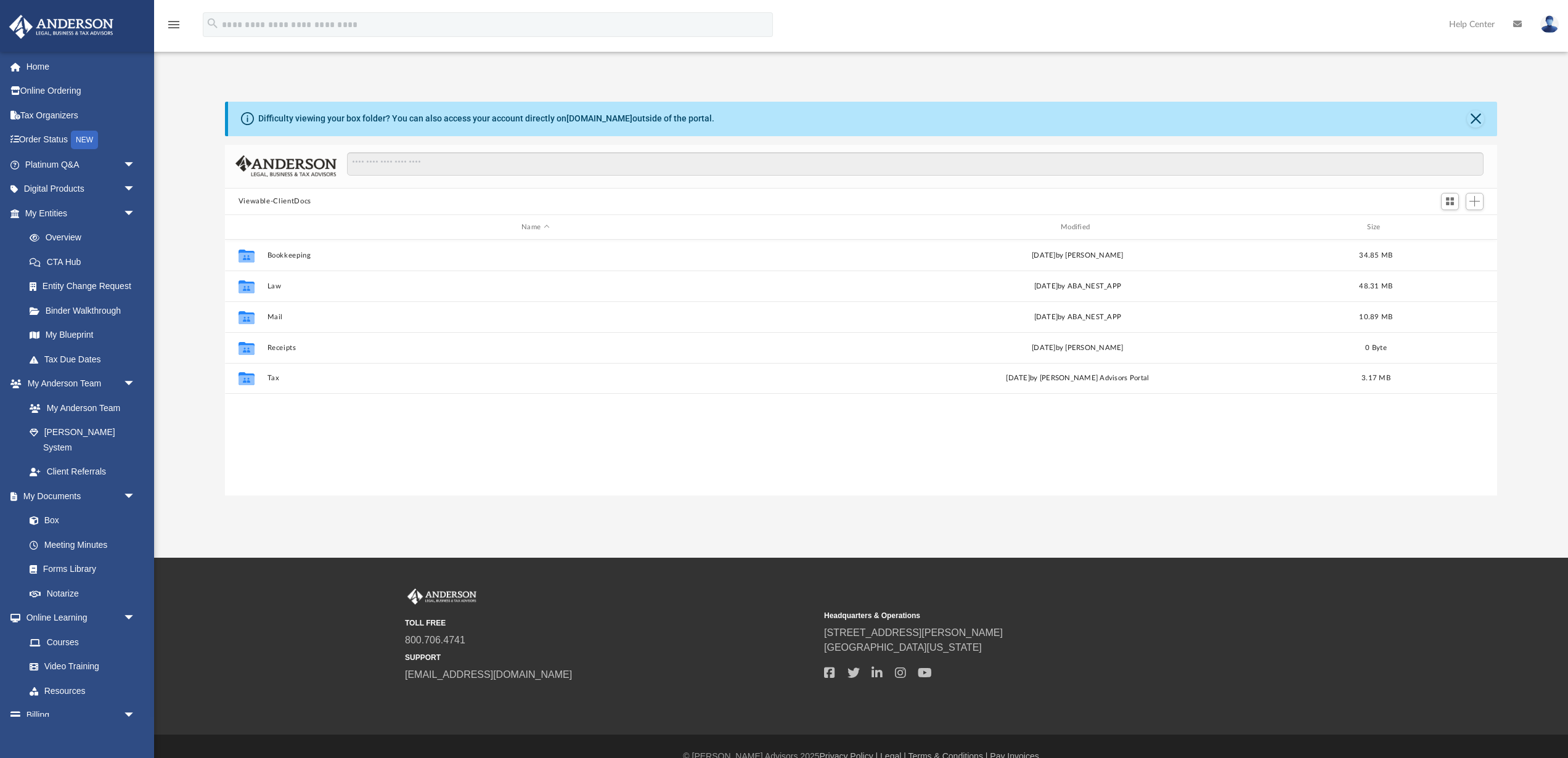
scroll to position [280, 1272]
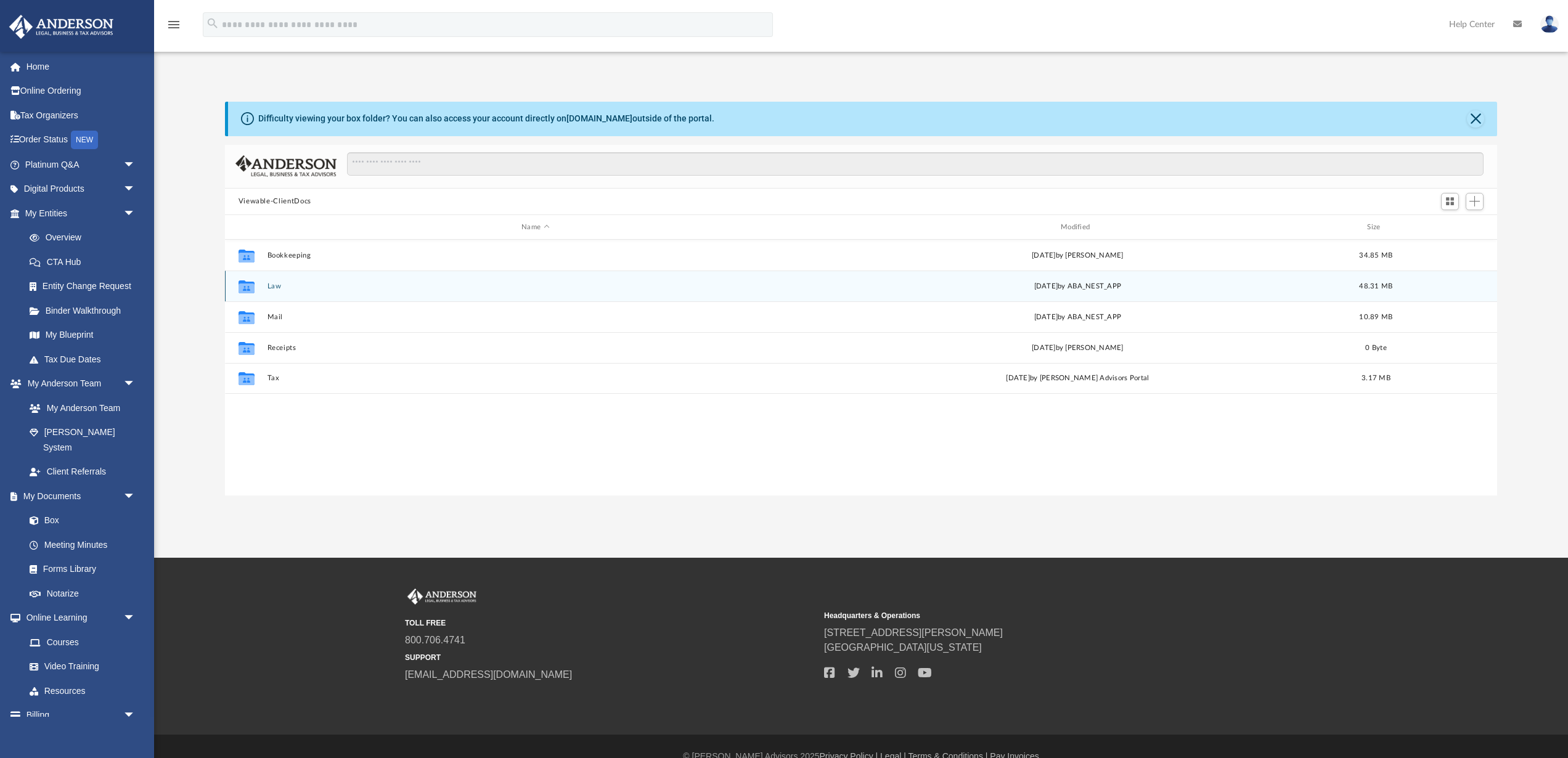
click at [280, 283] on button "Law" at bounding box center [535, 286] width 537 height 8
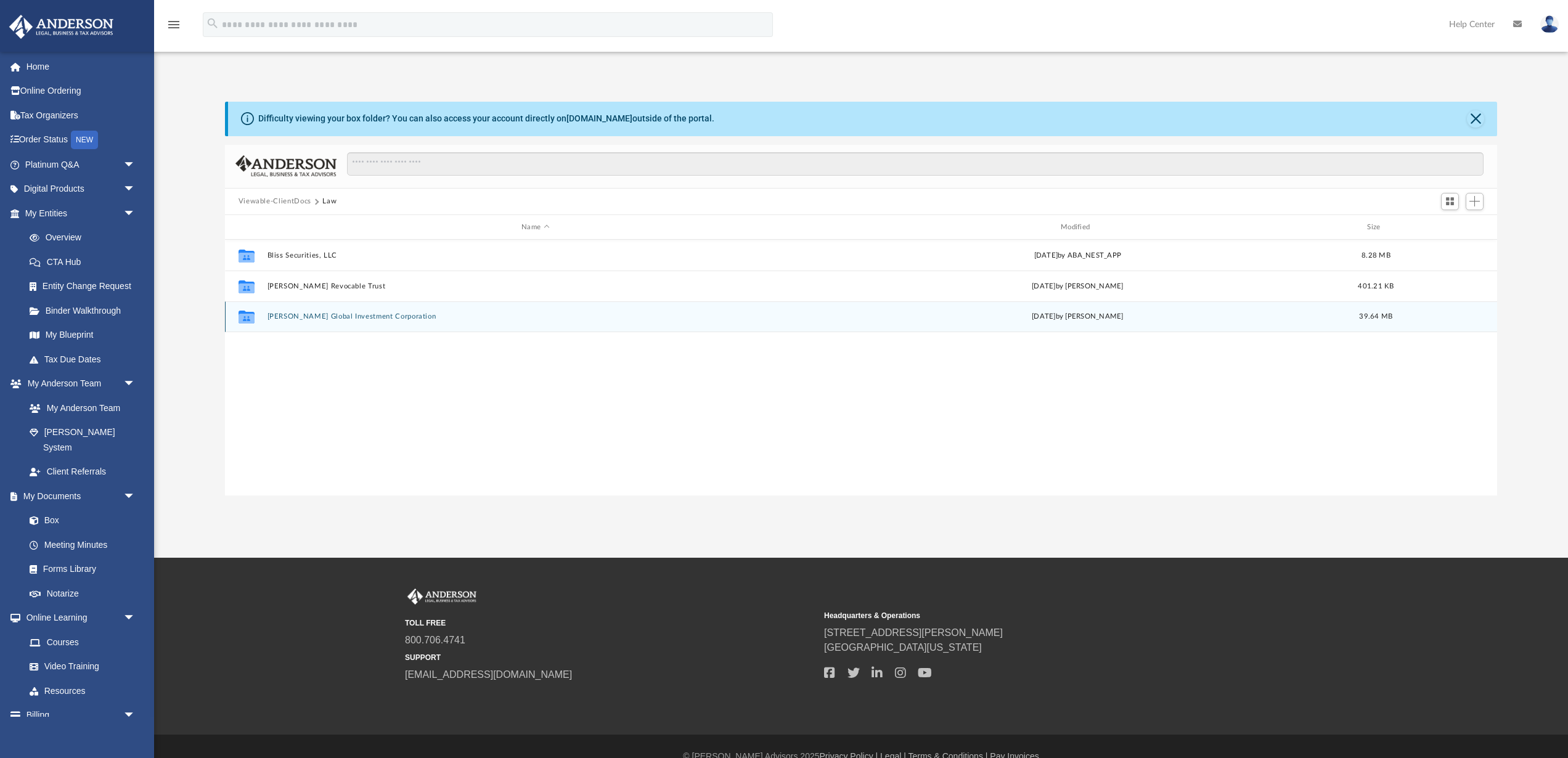
click at [360, 319] on button "Volpe Global Investment Corporation" at bounding box center [535, 317] width 537 height 8
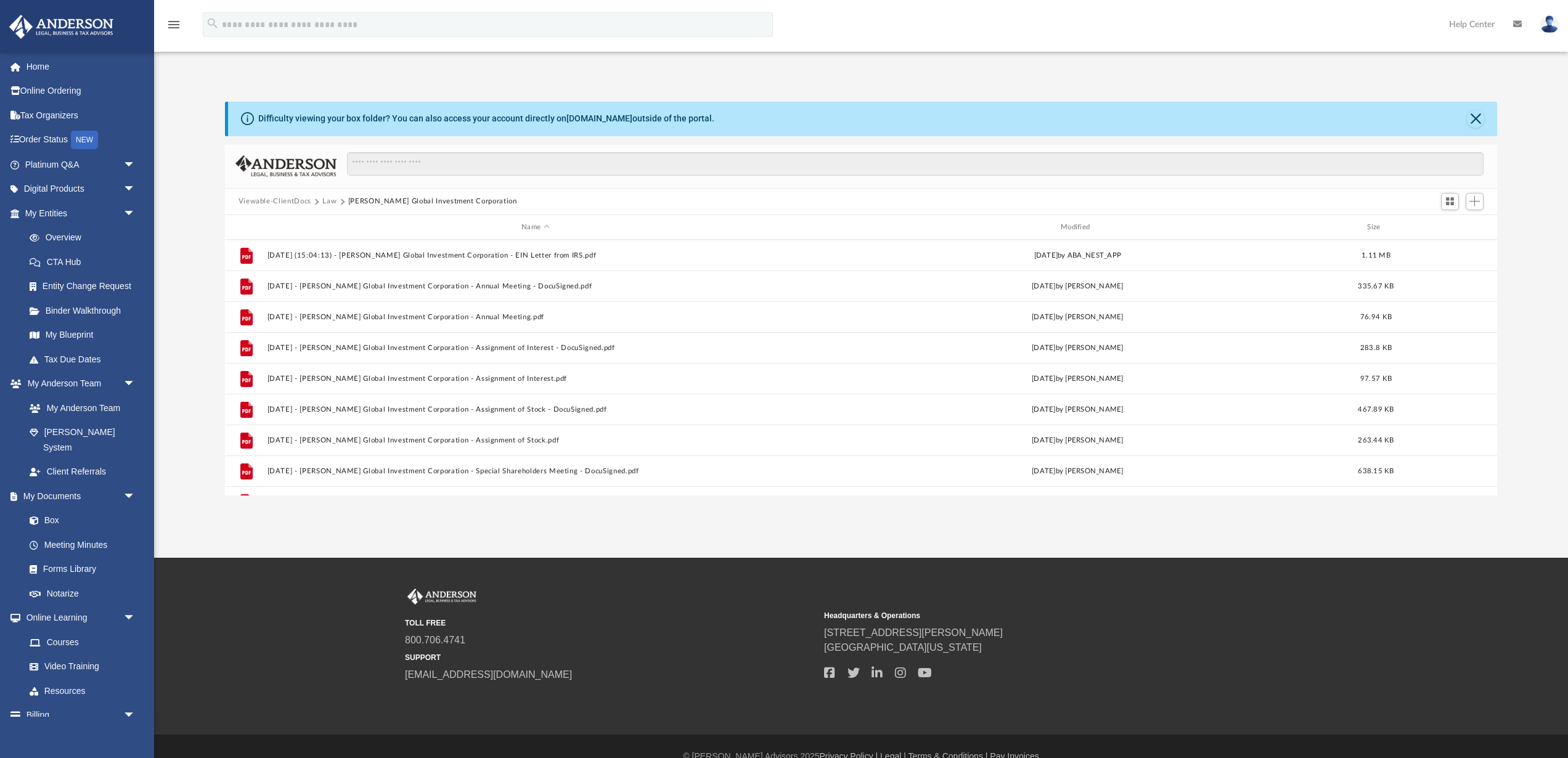
scroll to position [207, 0]
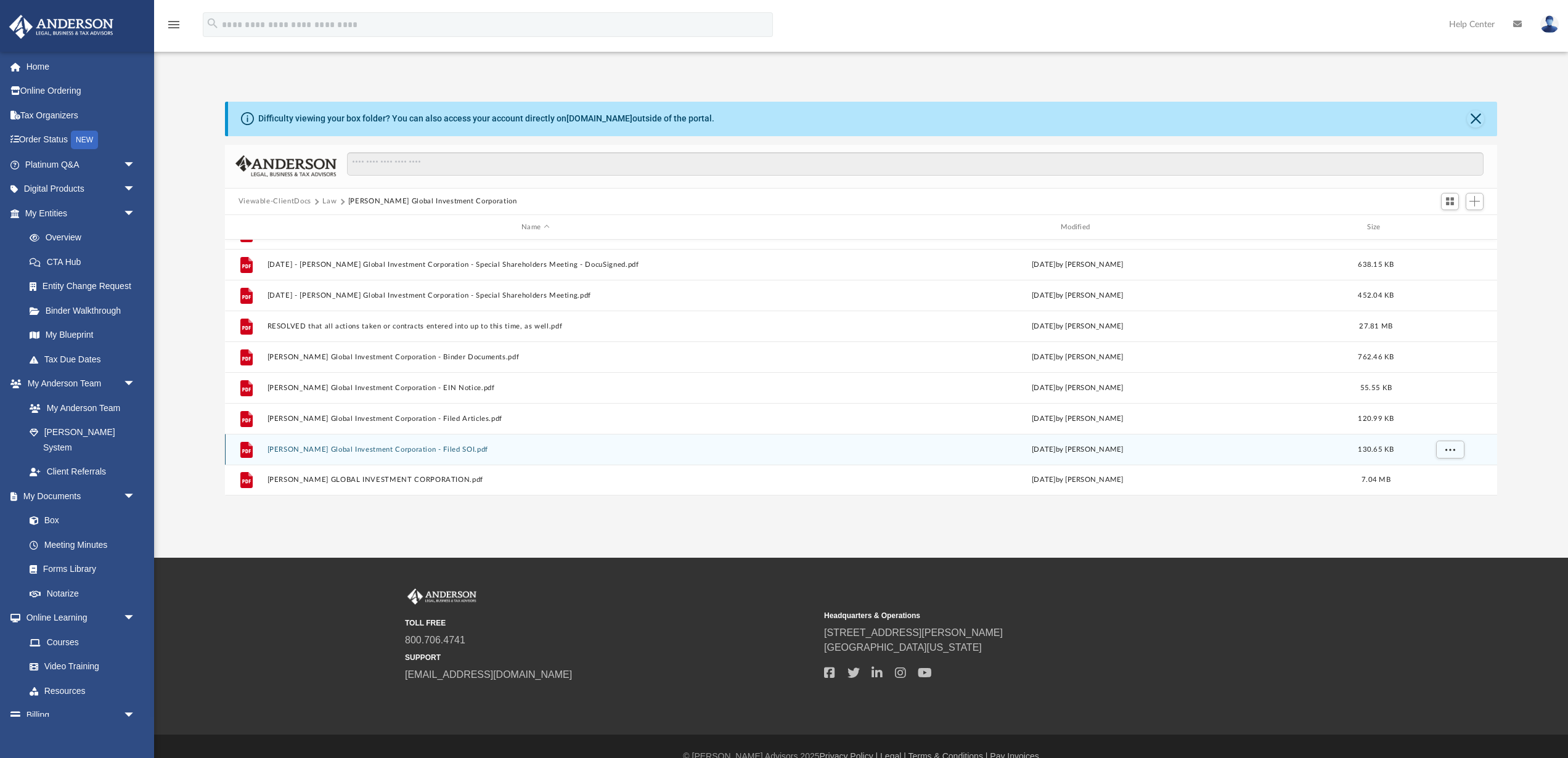
click at [366, 449] on button "Volpe Global Investment Corporation - Filed SOI.pdf" at bounding box center [535, 449] width 537 height 8
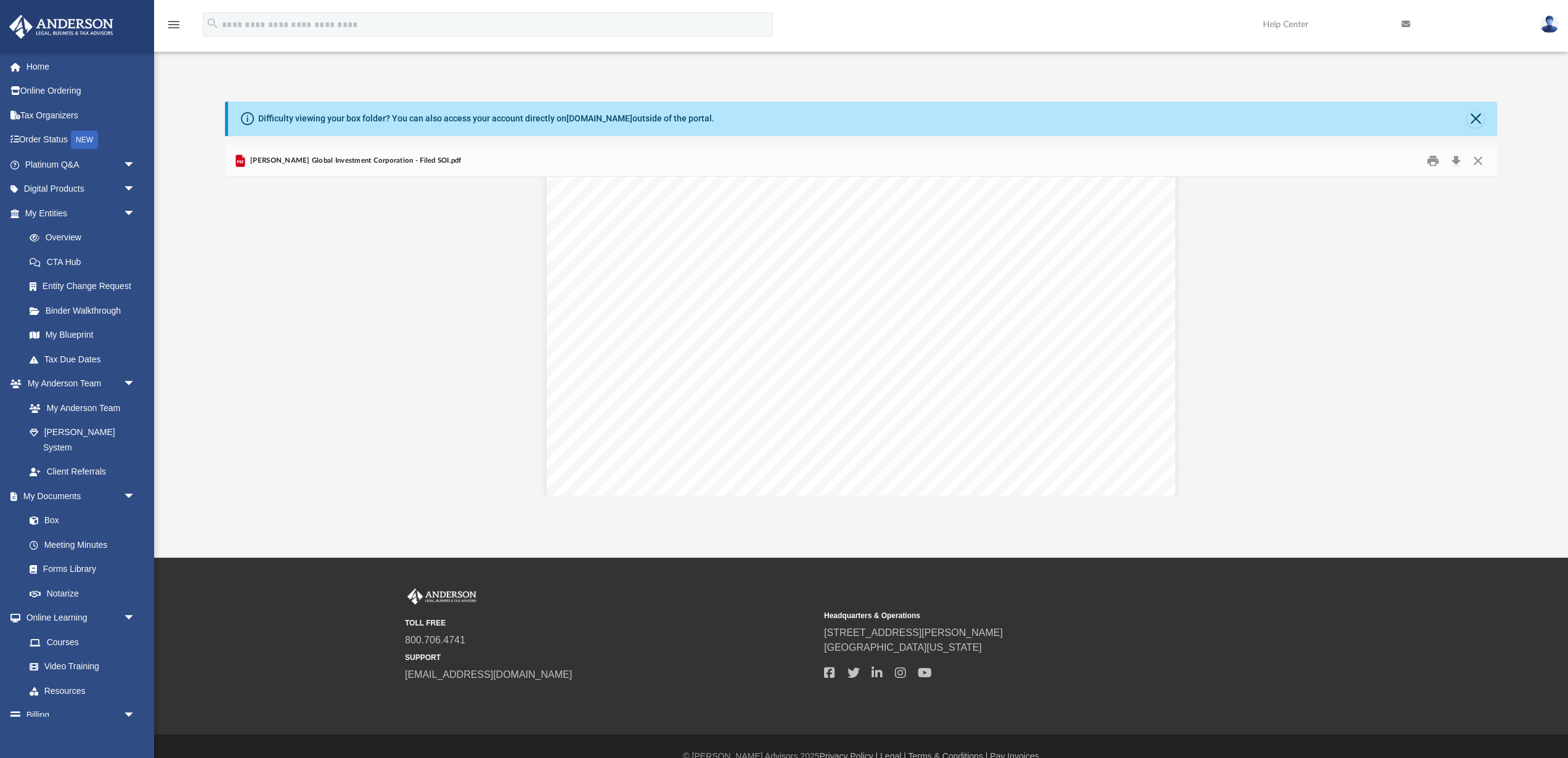
scroll to position [1345, 0]
click at [1482, 162] on button "Close" at bounding box center [1478, 161] width 22 height 19
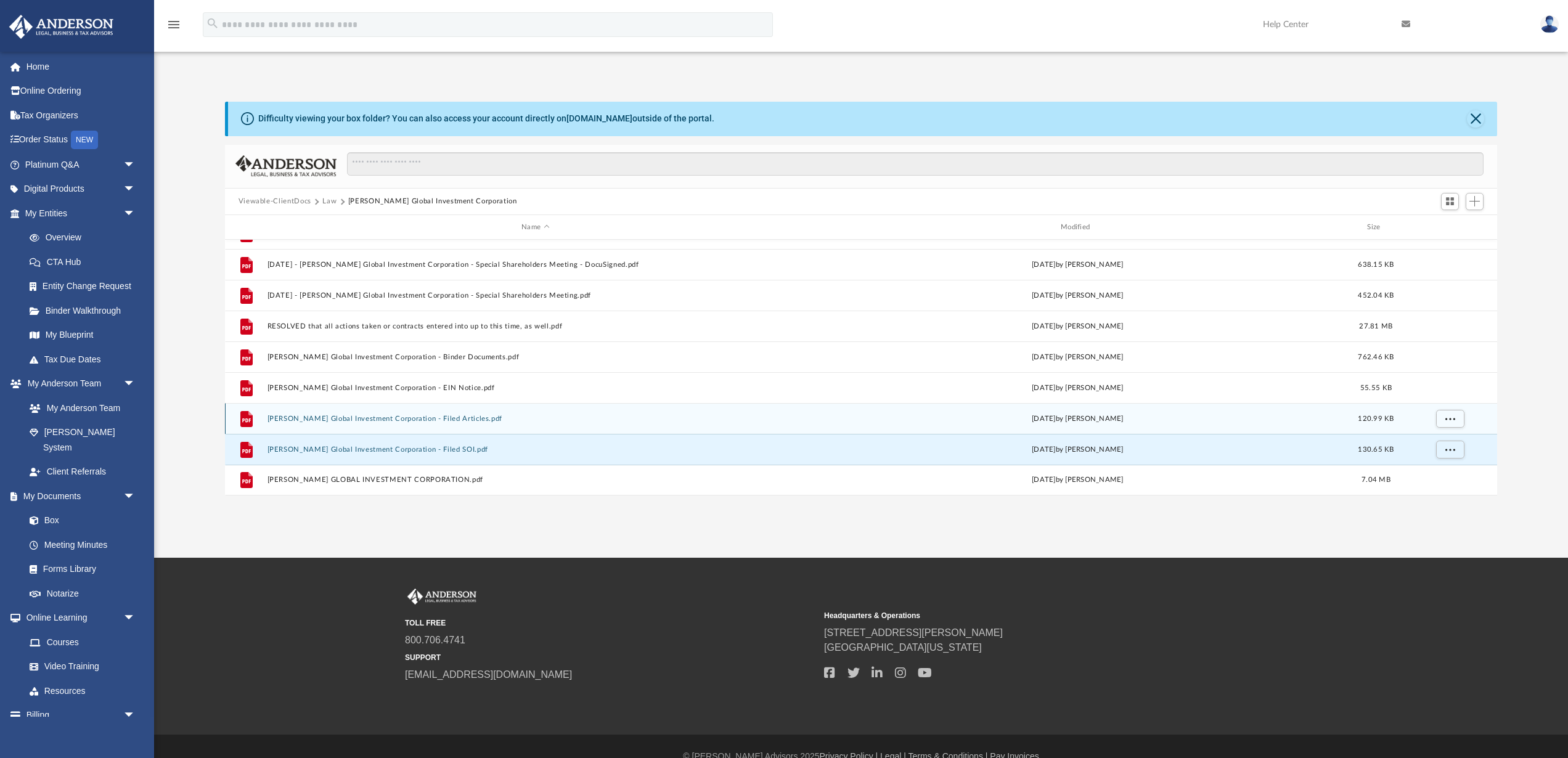
click at [410, 421] on button "Volpe Global Investment Corporation - Filed Articles.pdf" at bounding box center [535, 419] width 537 height 8
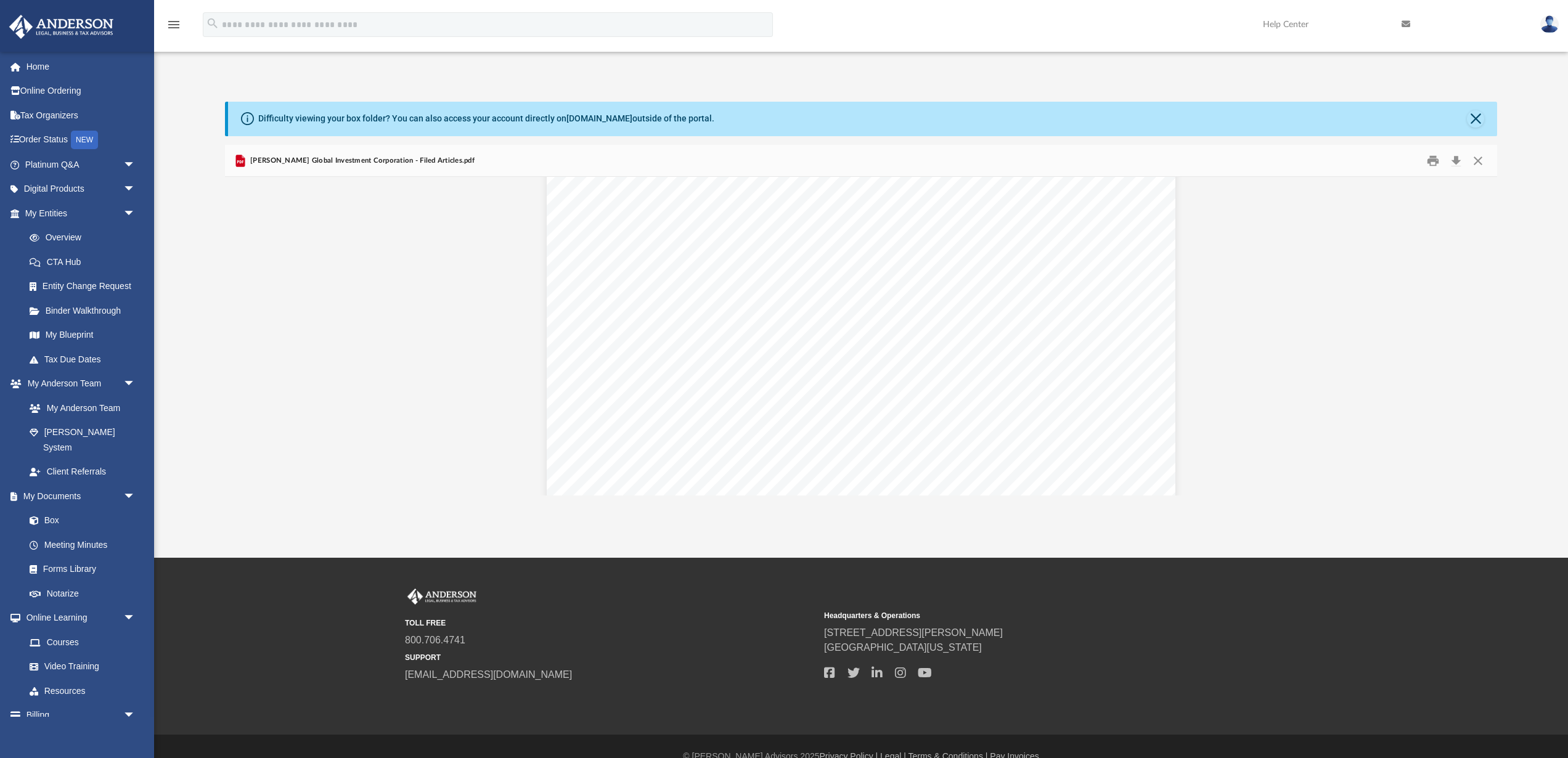
scroll to position [513, 0]
click at [1478, 161] on button "Close" at bounding box center [1478, 161] width 22 height 19
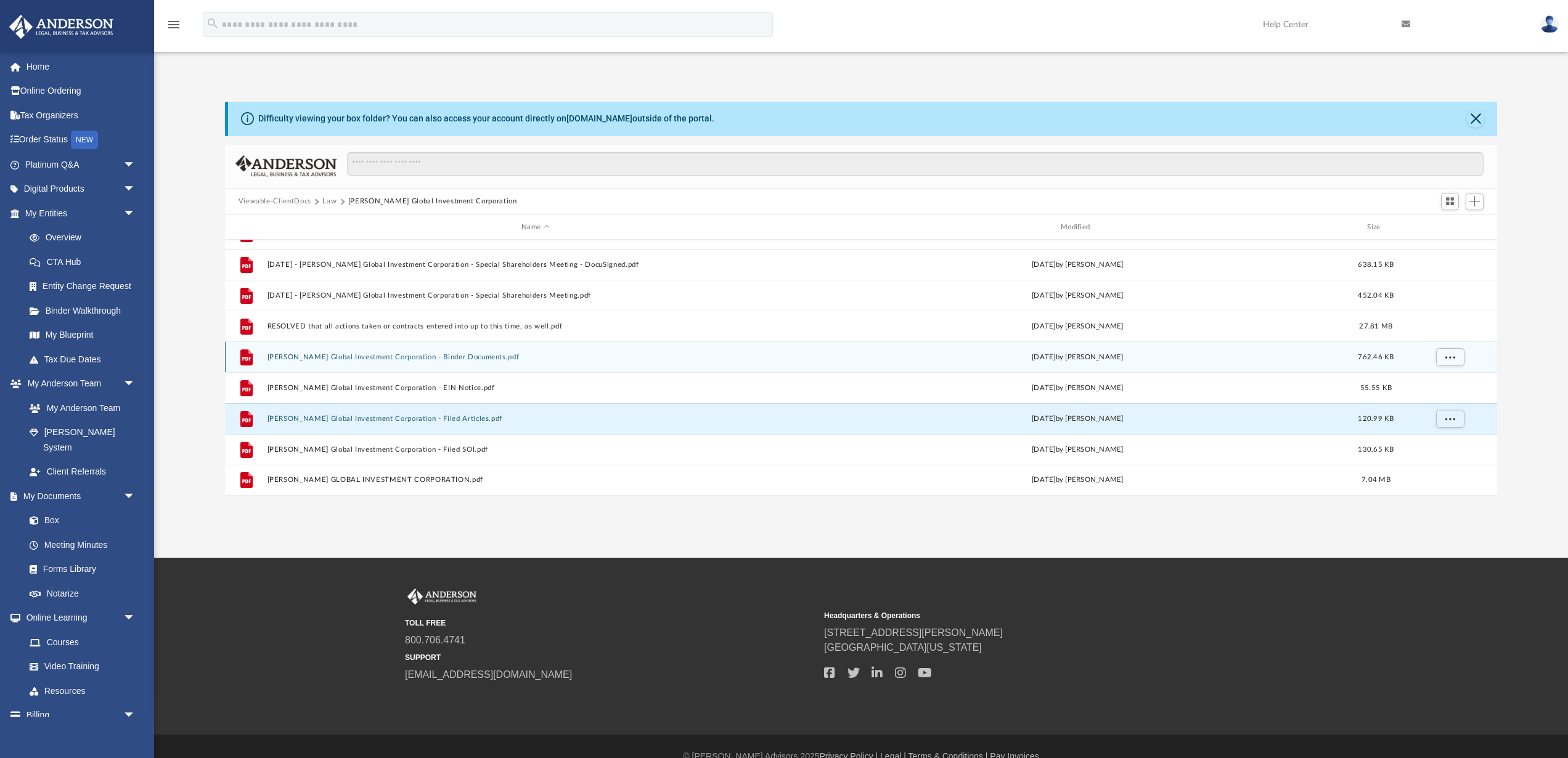
click at [392, 353] on button "Volpe Global Investment Corporation - Binder Documents.pdf" at bounding box center [535, 357] width 537 height 8
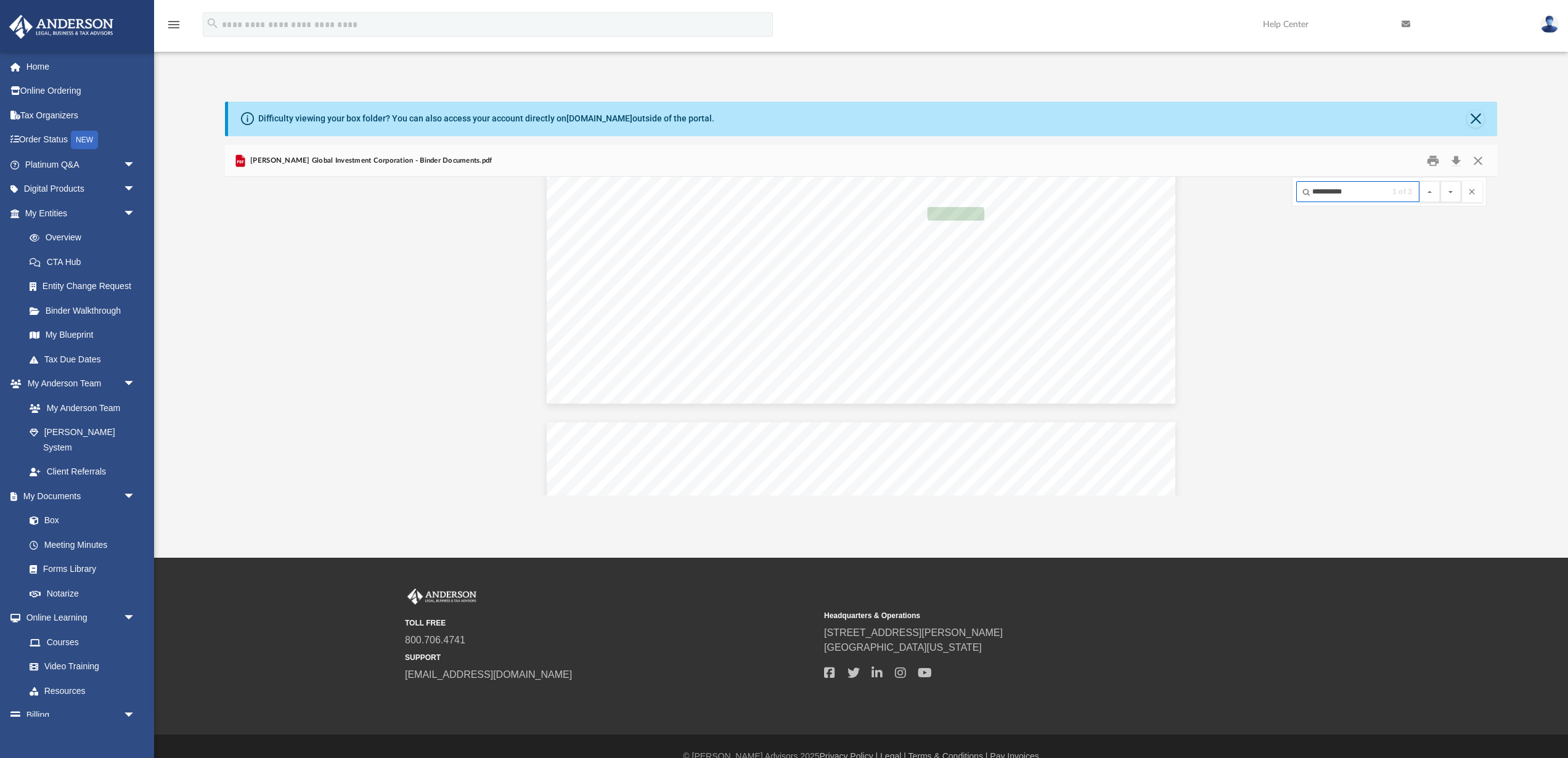
scroll to position [13907, 0]
click at [1452, 195] on button "File preview" at bounding box center [1450, 192] width 21 height 21
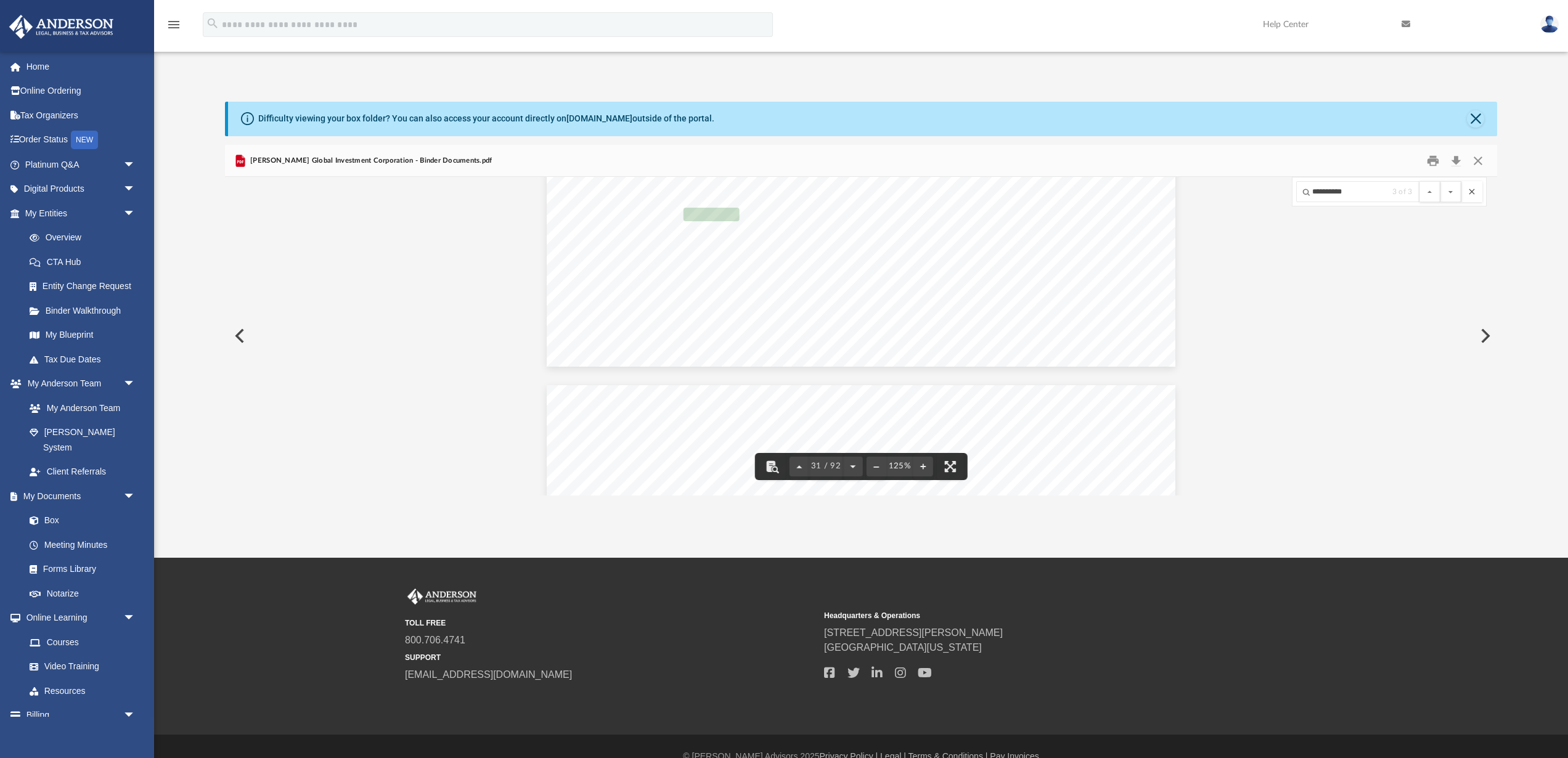
click at [1473, 199] on button "File preview" at bounding box center [1471, 192] width 21 height 21
click at [1453, 193] on button "File preview" at bounding box center [1450, 192] width 21 height 21
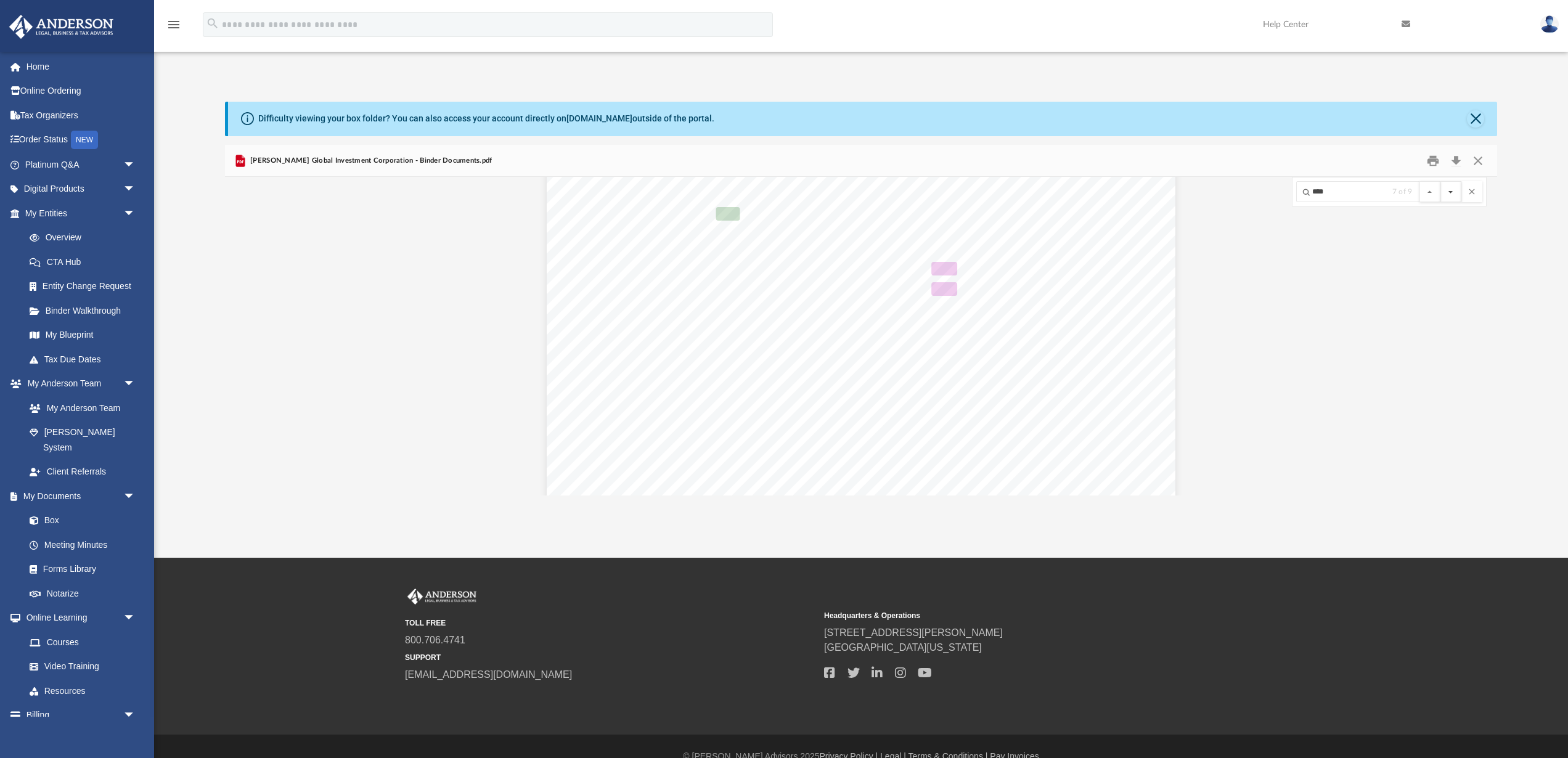
click at [1453, 193] on button "File preview" at bounding box center [1450, 192] width 21 height 21
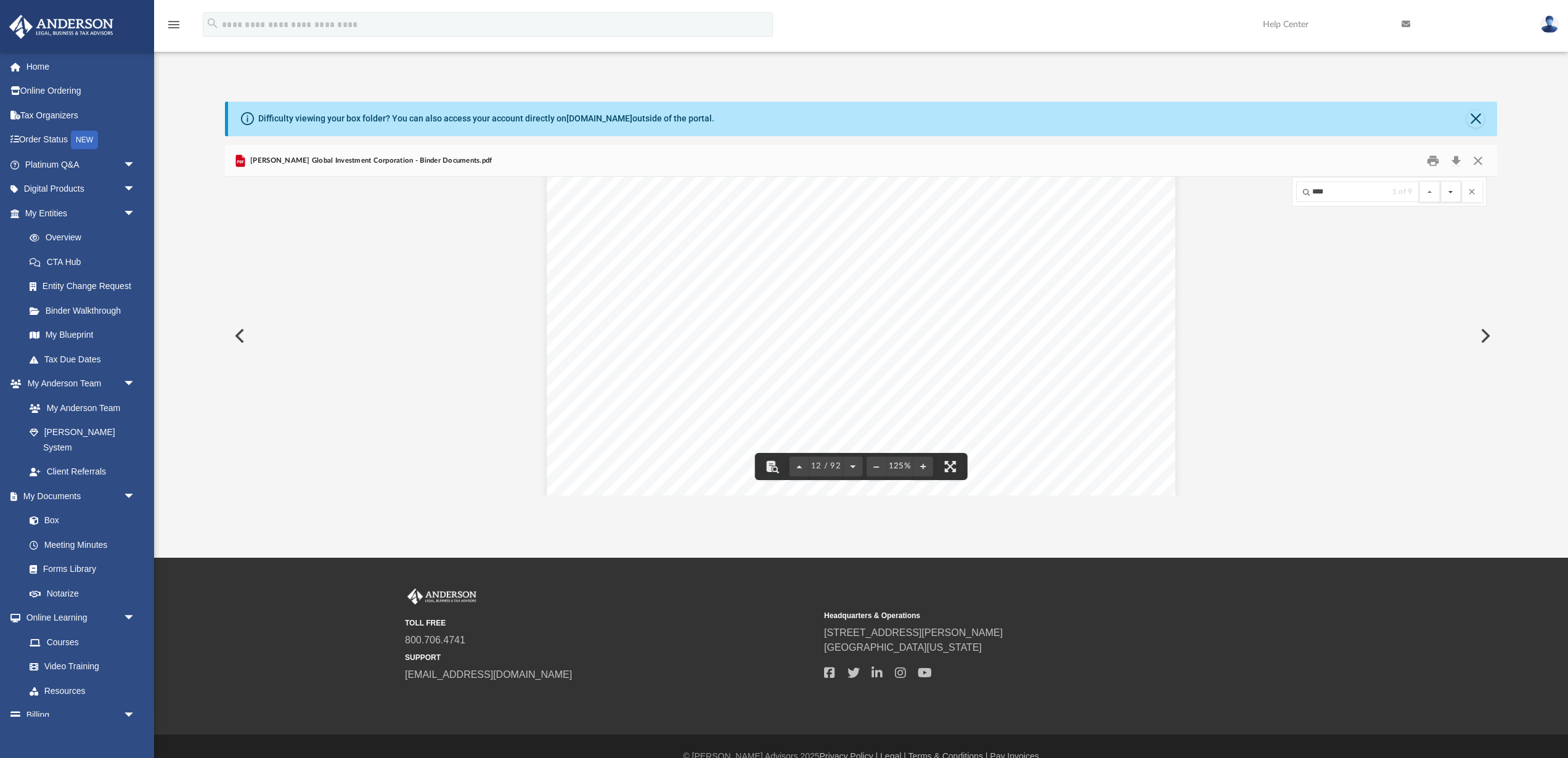
click at [1453, 199] on button "File preview" at bounding box center [1450, 192] width 21 height 21
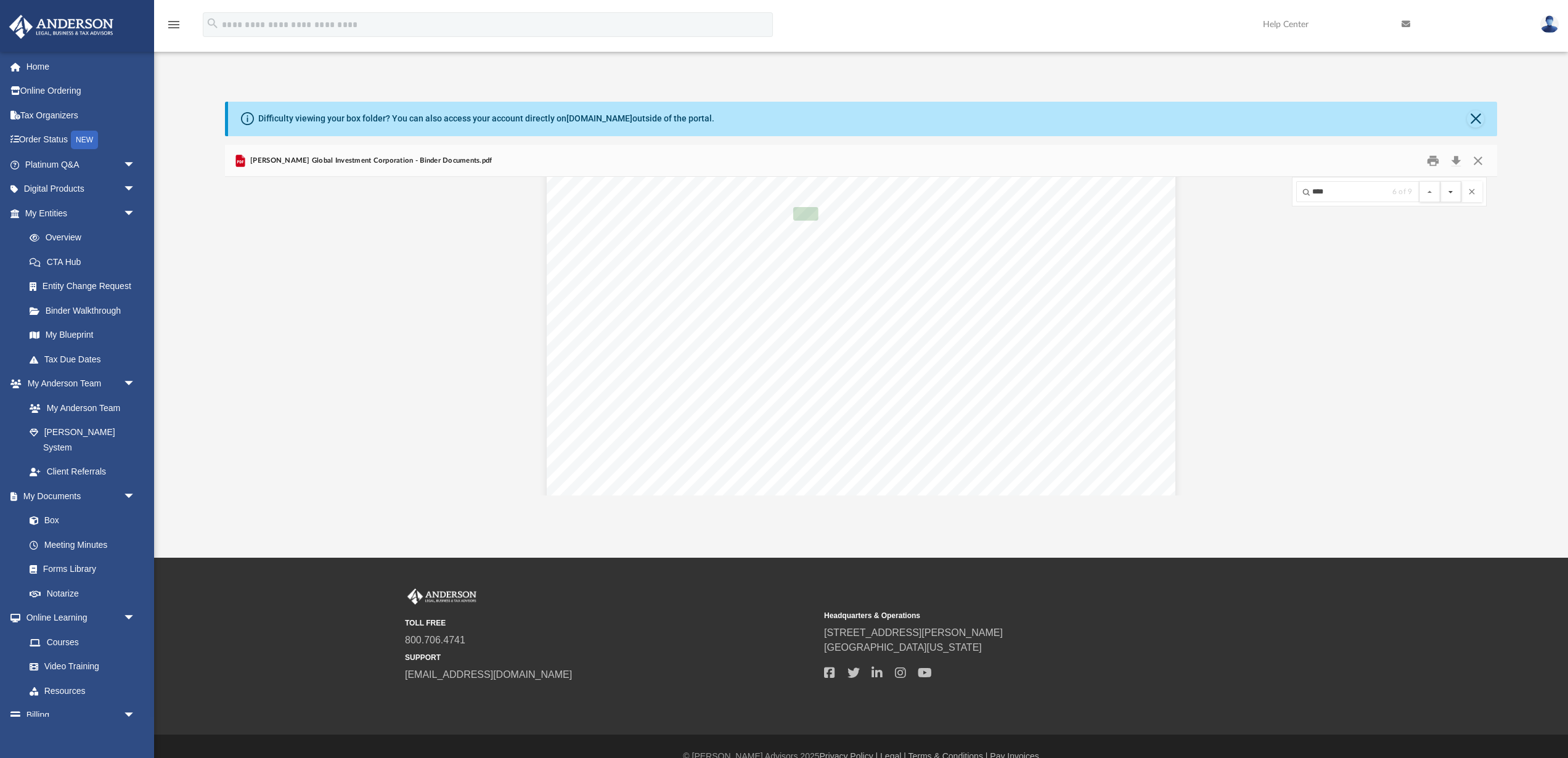
click at [1453, 199] on button "File preview" at bounding box center [1450, 192] width 21 height 21
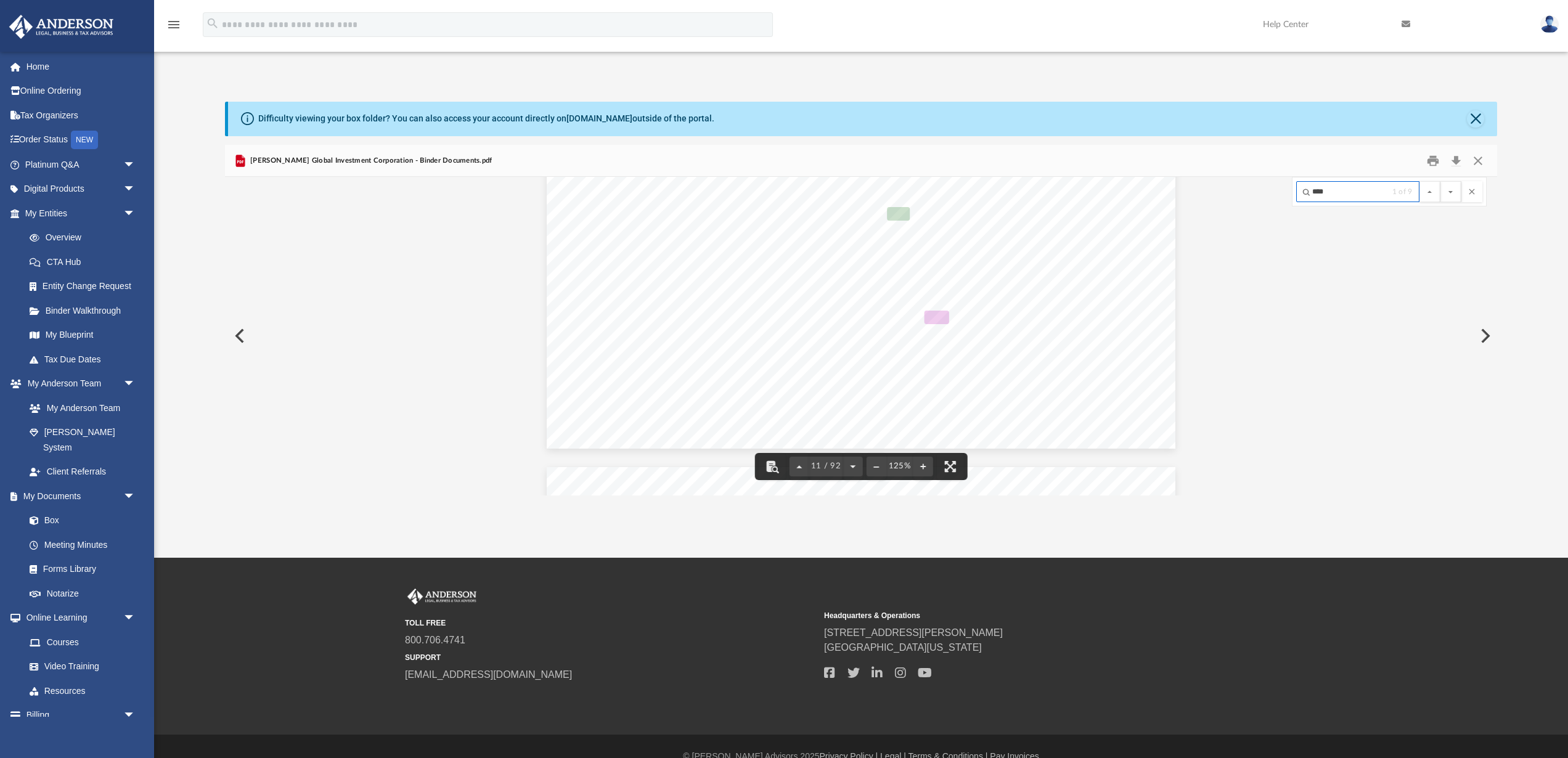
click at [1355, 198] on input "****" at bounding box center [1357, 192] width 123 height 21
type input "*"
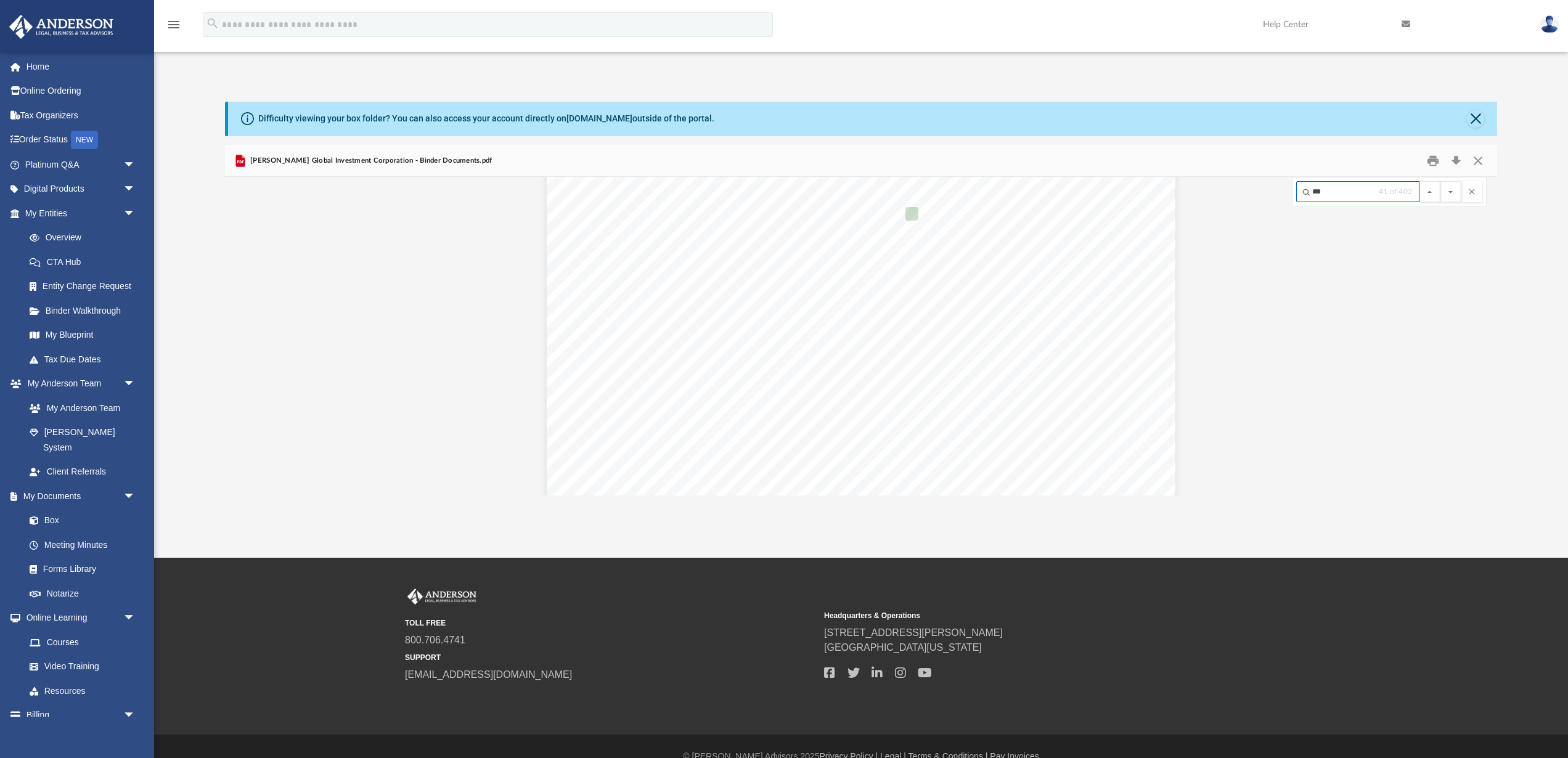
scroll to position [11105, 0]
type input "*"
